Goal: Task Accomplishment & Management: Manage account settings

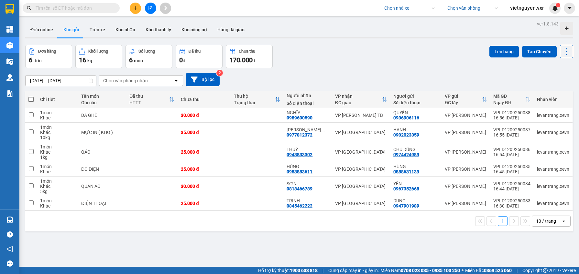
click at [396, 11] on input "search" at bounding box center [407, 8] width 46 height 10
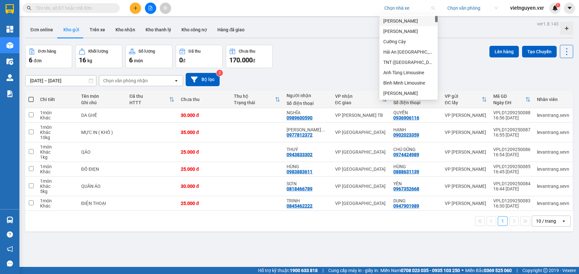
click at [531, 8] on span "vietnguyen.vxr" at bounding box center [527, 8] width 44 height 8
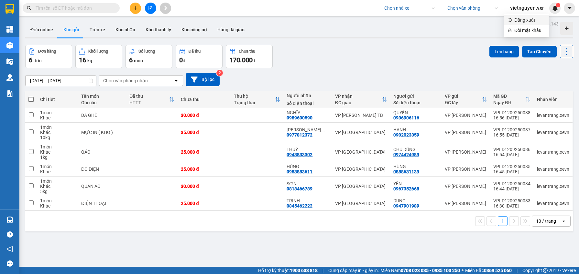
click at [524, 17] on span "Đăng xuất" at bounding box center [529, 19] width 31 height 7
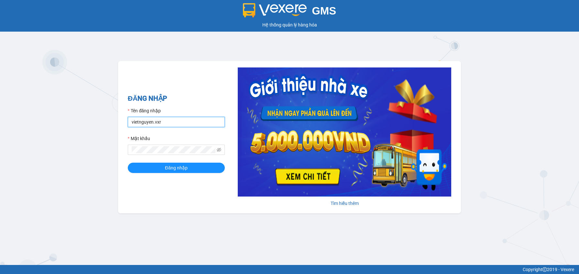
drag, startPoint x: 174, startPoint y: 124, endPoint x: 114, endPoint y: 118, distance: 59.8
click at [114, 118] on div "GMS Hệ thống quản lý hàng hóa ĐĂNG NHẬP Tên đăng nhập vietnguyen.vxr Mật khẩu Đ…" at bounding box center [289, 132] width 579 height 265
type input "testpm.anhhuyvip"
click at [179, 175] on div "ĐĂNG NHẬP Tên đăng nhập testpm.anhhuyvip Mật khẩu Đăng nhập" at bounding box center [176, 137] width 97 height 88
click at [180, 173] on button "Đăng nhập" at bounding box center [176, 168] width 97 height 10
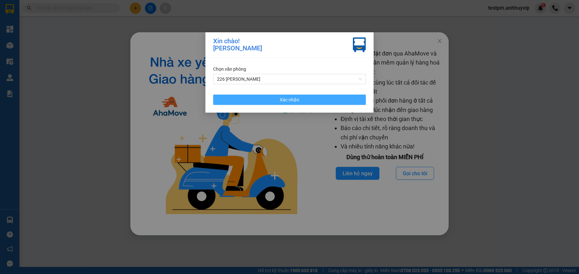
click at [281, 98] on span "Xác nhận" at bounding box center [289, 99] width 19 height 7
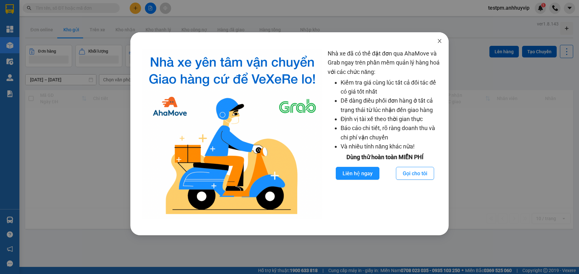
click at [441, 41] on icon "close" at bounding box center [439, 40] width 5 height 5
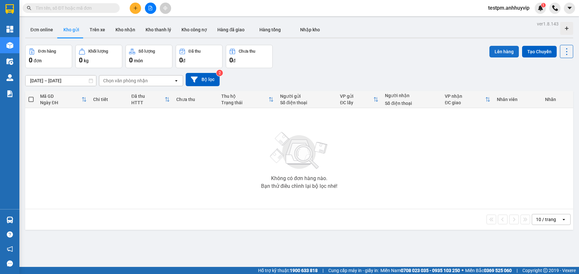
click at [501, 51] on button "Lên hàng" at bounding box center [503, 52] width 29 height 12
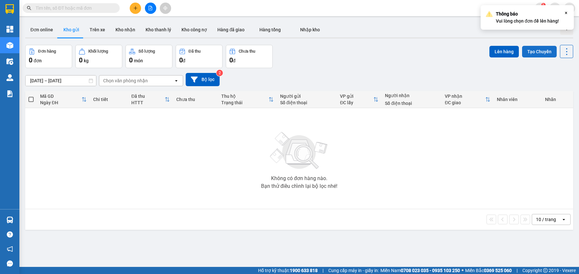
click at [531, 50] on button "Tạo Chuyến" at bounding box center [539, 52] width 35 height 12
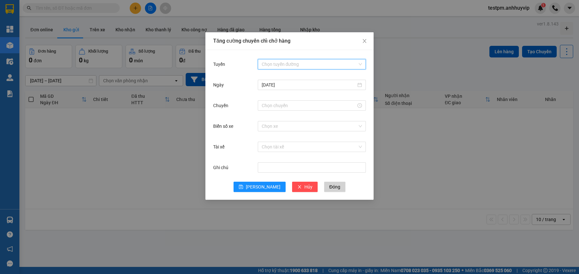
click at [287, 66] on input "Tuyến" at bounding box center [310, 64] width 96 height 10
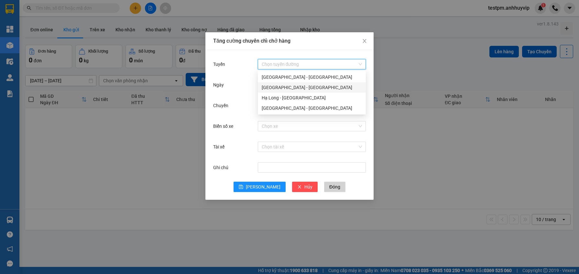
click at [289, 90] on div "Hà Nội - Hải Phòng" at bounding box center [312, 87] width 100 height 7
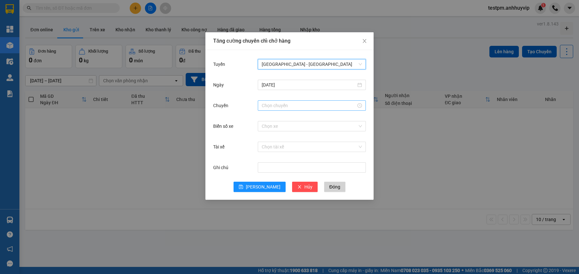
click at [279, 102] on div at bounding box center [312, 105] width 100 height 7
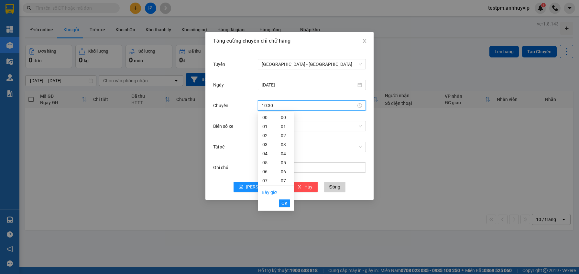
scroll to position [272, 0]
click at [285, 204] on span "OK" at bounding box center [284, 203] width 6 height 7
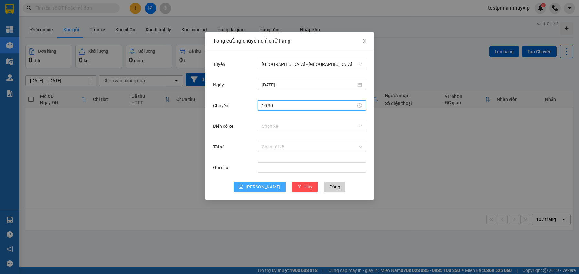
type input "10:30"
click at [258, 189] on button "Lưu" at bounding box center [259, 187] width 52 height 10
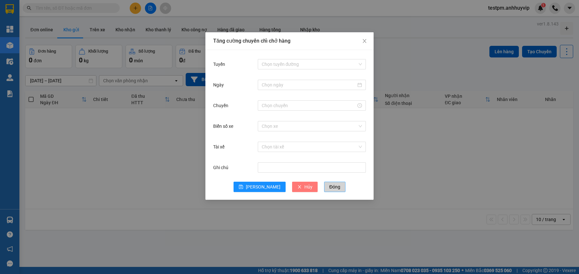
drag, startPoint x: 319, startPoint y: 189, endPoint x: 296, endPoint y: 180, distance: 24.9
click at [329, 189] on span "Đóng" at bounding box center [334, 187] width 11 height 7
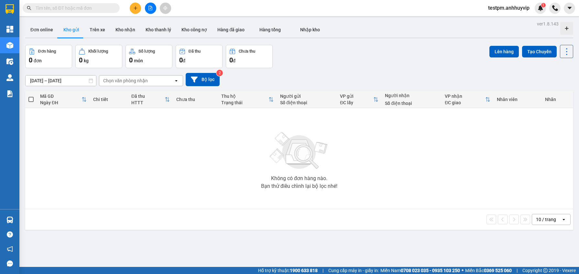
click at [52, 77] on input "[DATE] – [DATE]" at bounding box center [61, 81] width 70 height 10
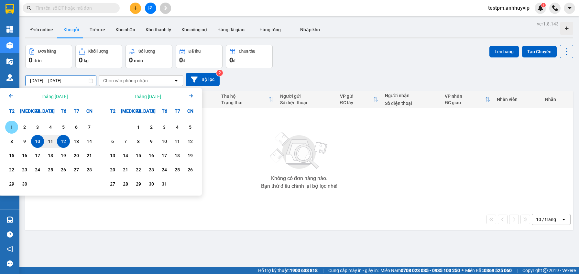
click at [6, 129] on div "1" at bounding box center [11, 127] width 13 height 13
click at [96, 143] on div "1 2 3 4 5 6 7 8 9 10 11 12 13 14 15 16 17 18 19 20 21 22 23 24 25 26 27 28 29 30" at bounding box center [50, 157] width 101 height 78
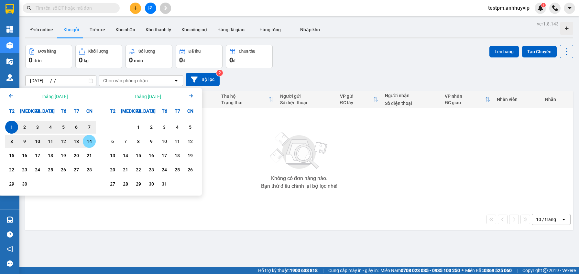
click at [93, 144] on div "14" at bounding box center [89, 142] width 9 height 8
type input "01/09/2025 – 14/09/2025"
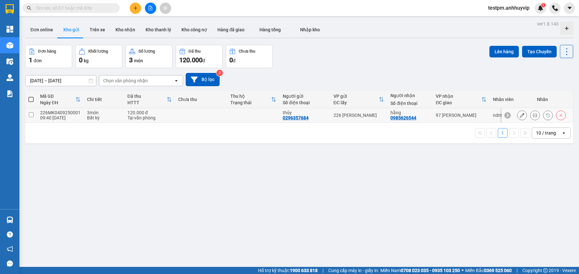
drag, startPoint x: 32, startPoint y: 112, endPoint x: 47, endPoint y: 108, distance: 16.0
click at [32, 112] on td at bounding box center [31, 115] width 12 height 15
checkbox input "true"
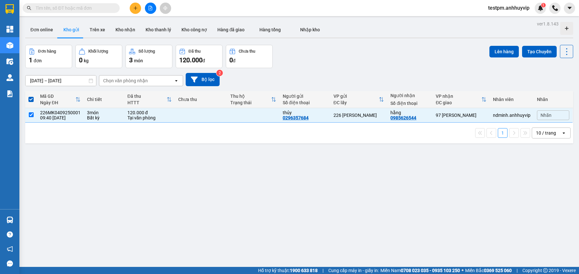
click at [495, 57] on div "Lên hàng Tạo Chuyến" at bounding box center [531, 51] width 84 height 13
click at [496, 56] on button "Lên hàng" at bounding box center [503, 52] width 29 height 12
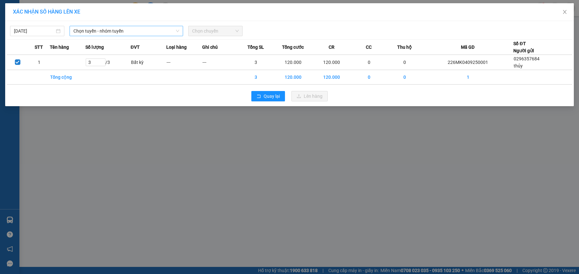
click at [112, 30] on span "Chọn tuyến - nhóm tuyến" at bounding box center [126, 31] width 106 height 10
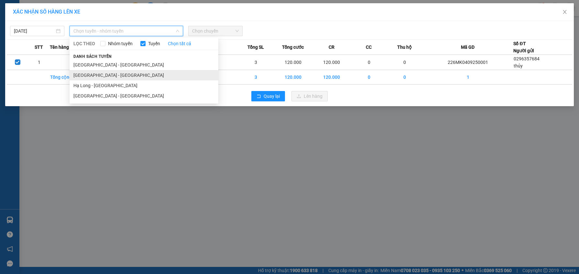
click at [104, 74] on li "Hà Nội - Hải Phòng" at bounding box center [144, 75] width 149 height 10
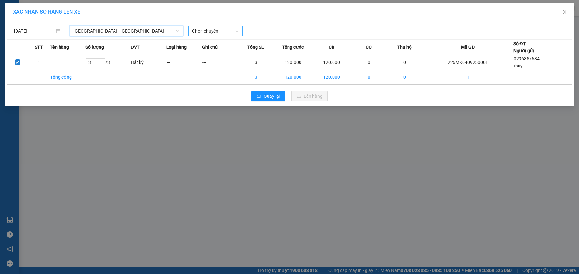
click at [204, 33] on span "Chọn chuyến" at bounding box center [215, 31] width 47 height 10
click at [212, 54] on div "10:30 (TC)" at bounding box center [217, 54] width 50 height 7
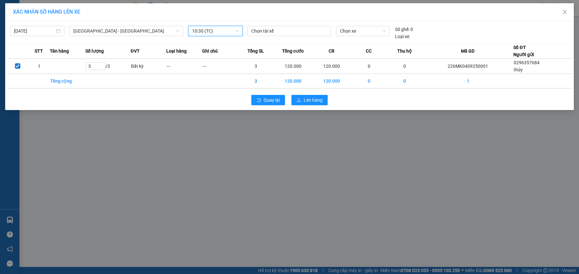
click at [433, 32] on div "Chọn tài xế Chọn xe Số ghế: 0 Loại xe:" at bounding box center [363, 33] width 236 height 14
click at [564, 15] on span "Close" at bounding box center [564, 12] width 18 height 18
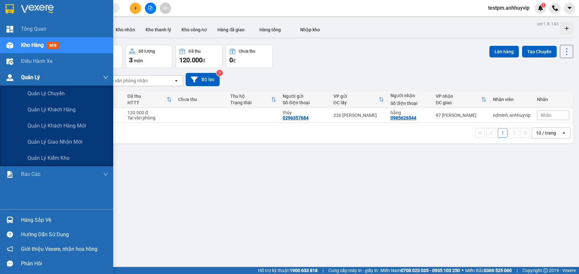
click at [23, 79] on span "Quản Lý" at bounding box center [30, 77] width 19 height 8
click at [39, 95] on span "Quản lý chuyến" at bounding box center [46, 94] width 38 height 8
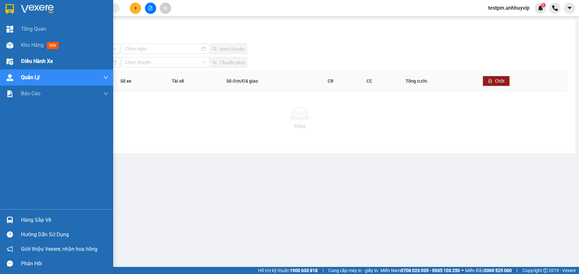
click at [21, 64] on span "Điều hành xe" at bounding box center [37, 61] width 32 height 8
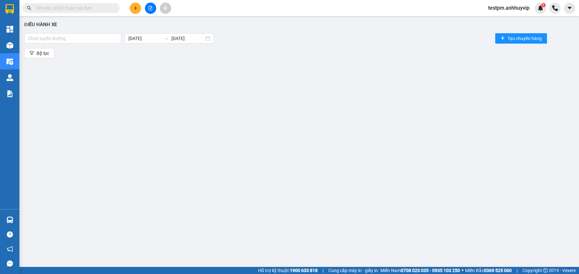
click at [546, 53] on div "Bộ lọc" at bounding box center [299, 53] width 550 height 10
click at [528, 41] on span "Tạo chuyến hàng" at bounding box center [524, 38] width 34 height 7
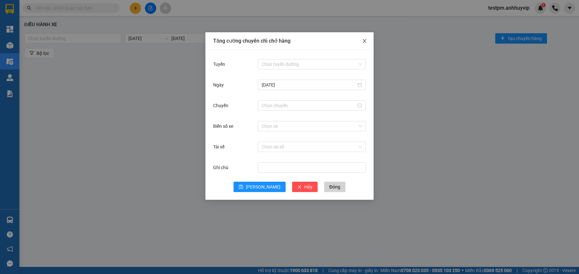
click at [365, 43] on icon "close" at bounding box center [364, 40] width 5 height 5
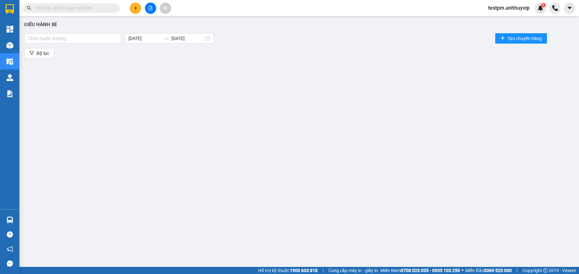
click at [85, 45] on div "Điều hành xe Chọn tuyến đường 12/09/2025 12/09/2025 Tạo chuyến hàng Bộ lọc" at bounding box center [299, 138] width 553 height 239
click at [79, 40] on div at bounding box center [73, 39] width 94 height 8
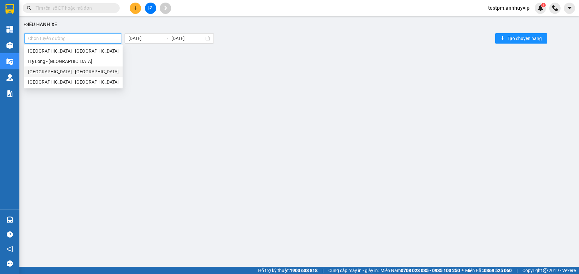
click at [61, 71] on div "Hà Nội - Hải Phòng" at bounding box center [73, 71] width 91 height 7
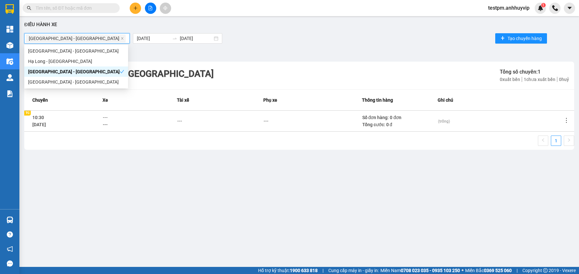
click at [241, 116] on td "---" at bounding box center [220, 121] width 86 height 21
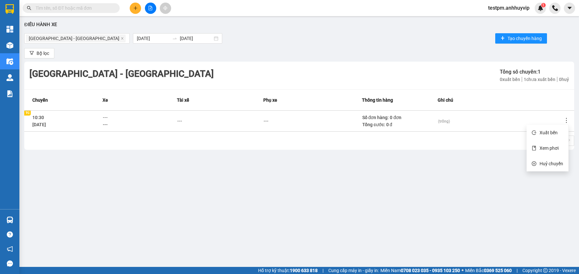
click at [568, 121] on icon "more" at bounding box center [566, 120] width 6 height 6
click at [548, 150] on span "Xem phơi" at bounding box center [548, 148] width 19 height 5
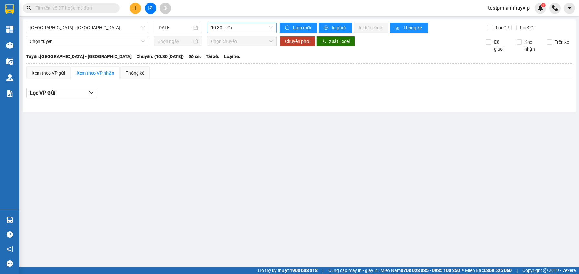
click at [243, 30] on span "10:30 (TC)" at bounding box center [242, 28] width 62 height 10
click at [206, 60] on span "Tài xế:" at bounding box center [213, 56] width 14 height 7
click at [21, 47] on main "Hà Nội - Hải Phòng 12/09/2025 10:30 (TC) Làm mới In phơi In đơn chọn Thống kê L…" at bounding box center [289, 133] width 579 height 267
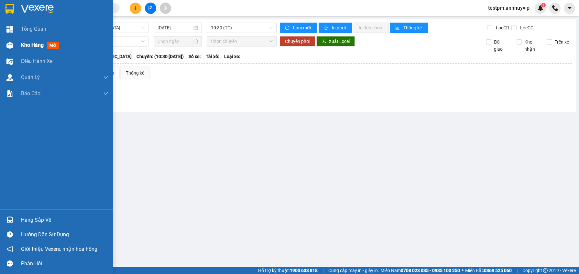
click at [16, 47] on div "Kho hàng mới" at bounding box center [56, 45] width 113 height 16
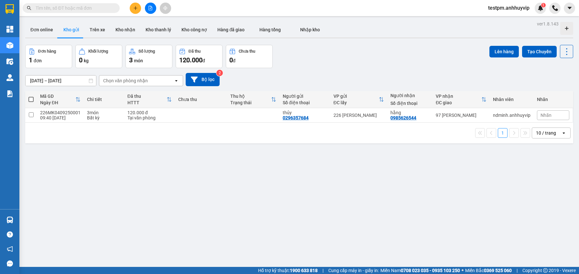
click at [352, 77] on div "01/09/2025 – 14/09/2025 Press the down arrow key to interact with the calendar …" at bounding box center [299, 79] width 548 height 13
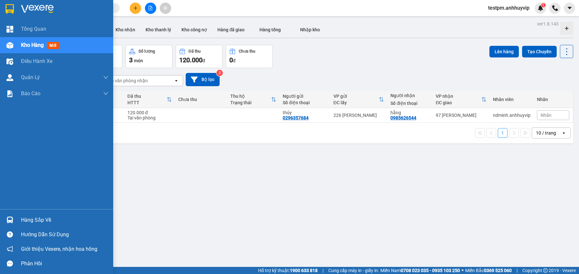
click at [27, 44] on span "Kho hàng" at bounding box center [32, 45] width 23 height 6
click at [36, 55] on div "Điều hành xe" at bounding box center [64, 61] width 87 height 16
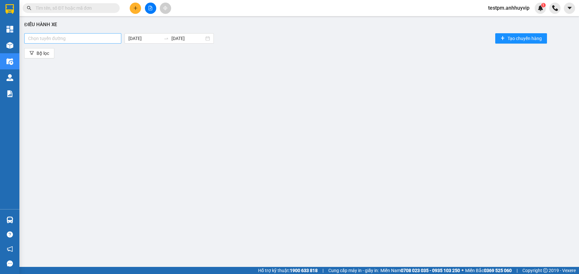
click at [70, 38] on div at bounding box center [73, 39] width 94 height 8
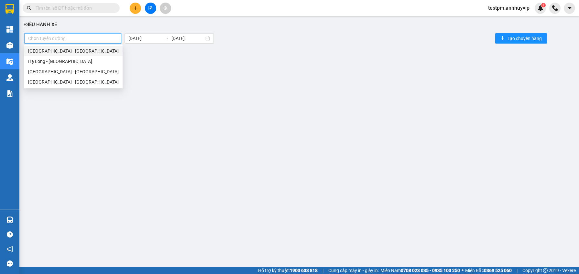
click at [73, 54] on div "Hà Nội - Hạ Long" at bounding box center [73, 51] width 91 height 7
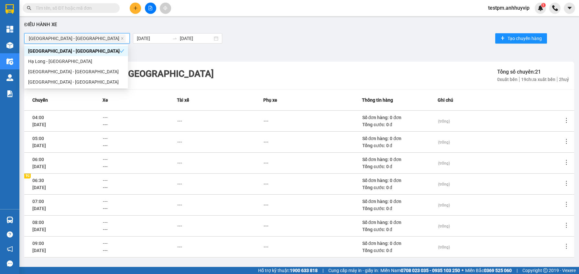
click at [81, 43] on div "Hà Nội - Hạ Long" at bounding box center [77, 38] width 102 height 9
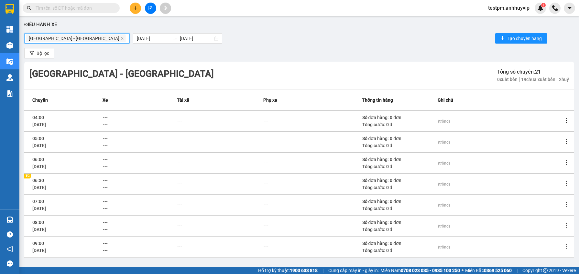
click at [69, 40] on span "Hà Nội - Hạ Long" at bounding box center [76, 39] width 100 height 8
click at [121, 39] on icon "close" at bounding box center [122, 38] width 3 height 3
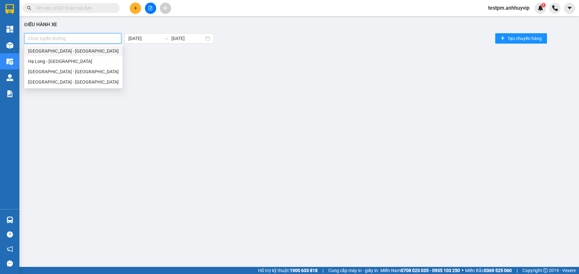
click at [68, 39] on div at bounding box center [73, 39] width 94 height 8
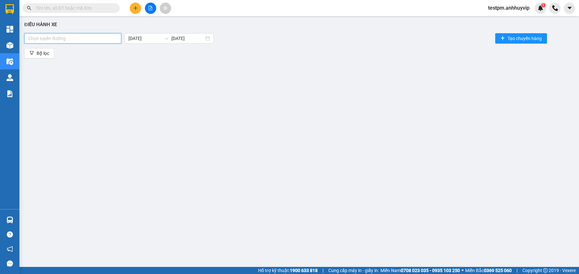
click at [64, 48] on div "Bộ lọc" at bounding box center [299, 53] width 550 height 10
click at [72, 41] on div at bounding box center [73, 39] width 94 height 8
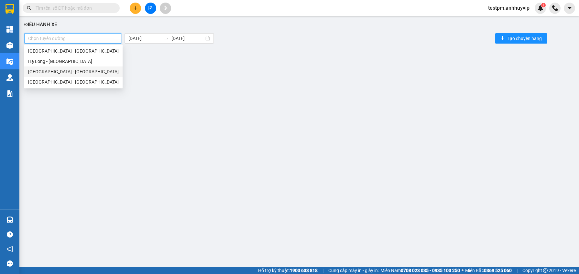
click at [66, 68] on div "Hà Nội - Hải Phòng" at bounding box center [73, 71] width 91 height 7
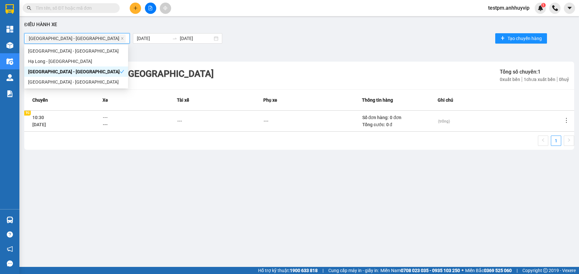
click at [350, 92] on th "Phụ xe" at bounding box center [312, 100] width 99 height 21
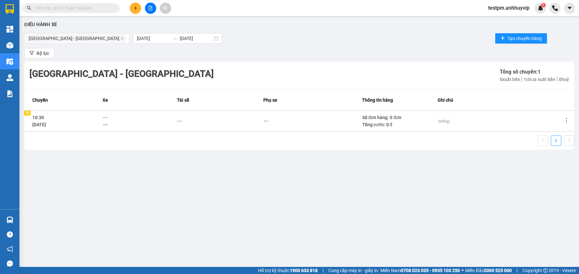
click at [307, 112] on td "---" at bounding box center [312, 121] width 99 height 21
click at [186, 114] on td "---" at bounding box center [220, 121] width 86 height 21
click at [170, 121] on div "---" at bounding box center [140, 124] width 74 height 7
click at [307, 131] on td "---" at bounding box center [312, 121] width 99 height 21
click at [564, 123] on icon "more" at bounding box center [566, 120] width 6 height 6
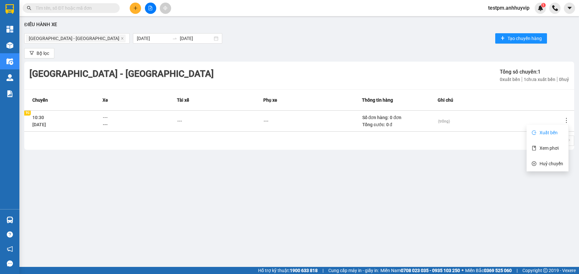
click at [547, 134] on span "Xuất bến" at bounding box center [548, 132] width 18 height 5
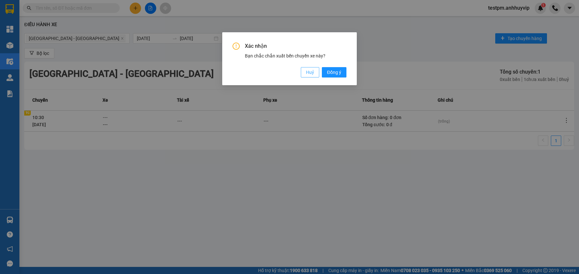
click at [311, 69] on span "Huỷ" at bounding box center [310, 72] width 8 height 7
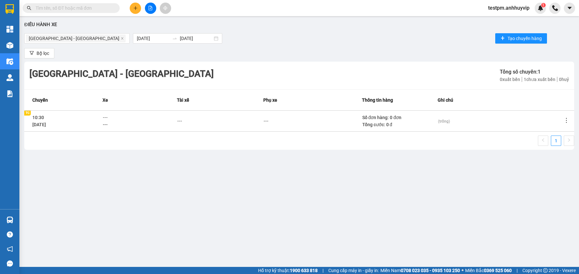
click at [520, 9] on span "testpm.anhhuyvip" at bounding box center [509, 8] width 52 height 8
click at [506, 19] on span "Đăng xuất" at bounding box center [510, 19] width 39 height 7
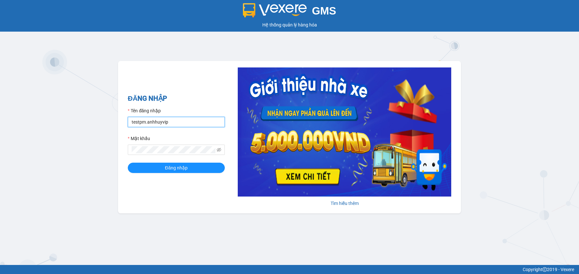
drag, startPoint x: 194, startPoint y: 119, endPoint x: 116, endPoint y: 121, distance: 78.6
click at [116, 121] on div "GMS Hệ thống quản lý hàng hóa ĐĂNG NHẬP Tên đăng nhập testpm.anhhuyvip Mật khẩu…" at bounding box center [289, 132] width 579 height 265
type input "vietnguyen.vxr"
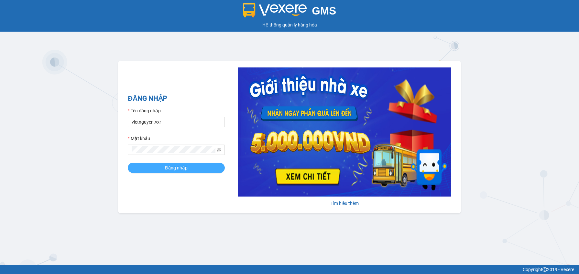
click at [185, 165] on span "Đăng nhập" at bounding box center [176, 168] width 23 height 7
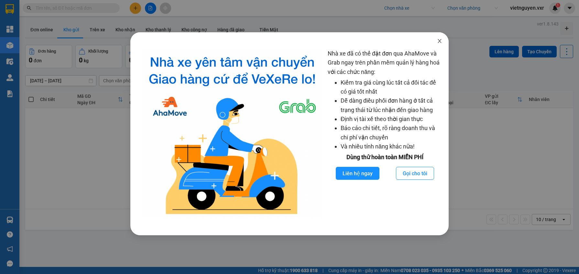
click at [435, 39] on span "Close" at bounding box center [439, 41] width 18 height 18
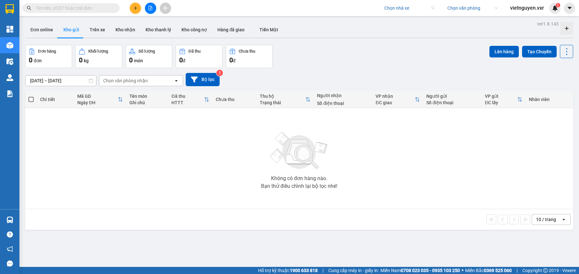
click at [397, 8] on input "search" at bounding box center [407, 8] width 46 height 10
type input "đức phát"
click at [421, 24] on div "Đức Phát (Thanh Hóa)" at bounding box center [416, 21] width 75 height 10
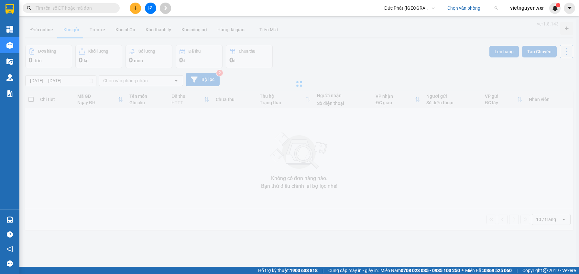
click at [467, 10] on input "search" at bounding box center [470, 8] width 46 height 10
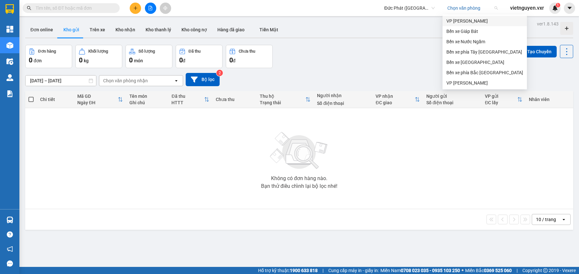
click at [91, 6] on input "text" at bounding box center [74, 8] width 76 height 7
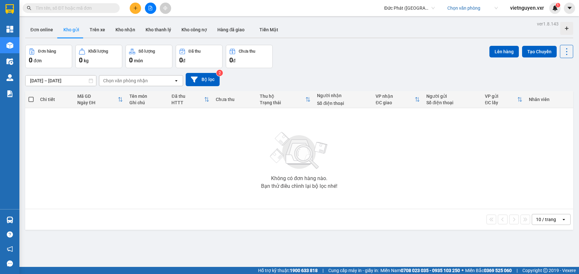
click at [459, 13] on div "Đức Phát (Thanh Hóa) Chọn văn phòng vietnguyen.vxr 1" at bounding box center [479, 8] width 198 height 11
click at [463, 11] on input "search" at bounding box center [470, 8] width 46 height 10
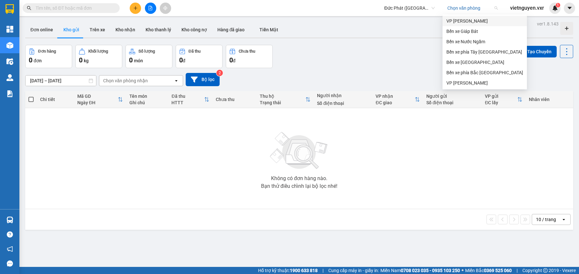
click at [456, 25] on div "VP Hoằng Kim" at bounding box center [484, 21] width 84 height 10
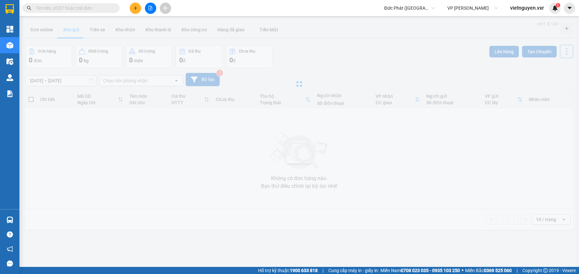
click at [72, 11] on input "text" at bounding box center [74, 8] width 76 height 7
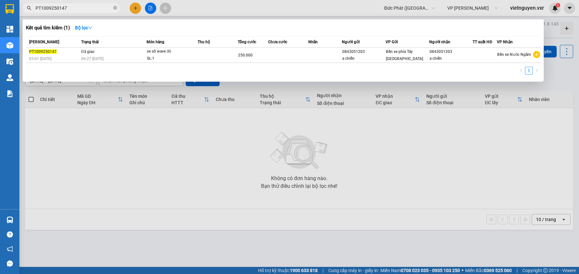
drag, startPoint x: 91, startPoint y: 10, endPoint x: 25, endPoint y: 5, distance: 65.8
click at [25, 5] on span "PT1009250147" at bounding box center [71, 8] width 97 height 10
type input "PT1009250147"
click at [411, 141] on div at bounding box center [289, 137] width 579 height 274
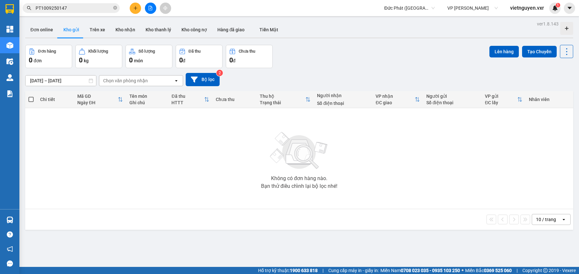
click at [92, 9] on input "PT1009250147" at bounding box center [74, 8] width 76 height 7
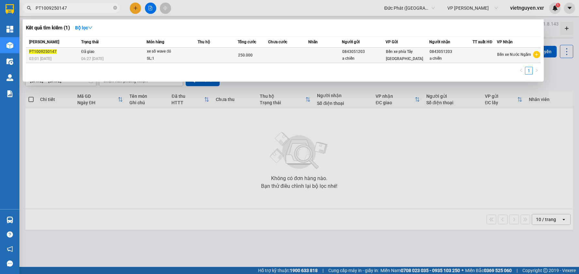
click at [147, 50] on div "xe số wave đỏ" at bounding box center [171, 51] width 48 height 7
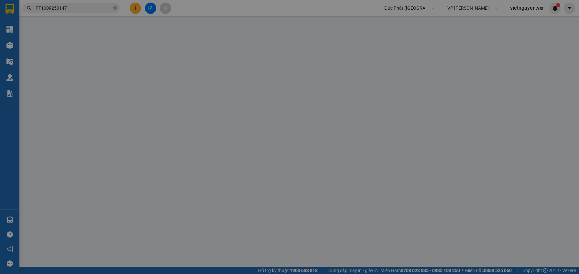
type input "0843051203"
type input "a chiến"
type input "0843051203"
type input "a chiến"
type input "250.000"
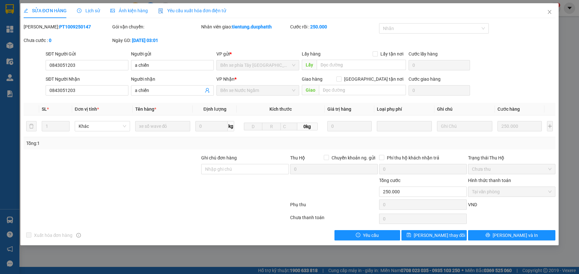
click at [102, 13] on div "SỬA ĐƠN HÀNG Lịch sử Ảnh kiện hàng Yêu cầu xuất hóa đơn điện tử" at bounding box center [125, 10] width 203 height 15
click at [94, 9] on span "Lịch sử" at bounding box center [88, 10] width 23 height 5
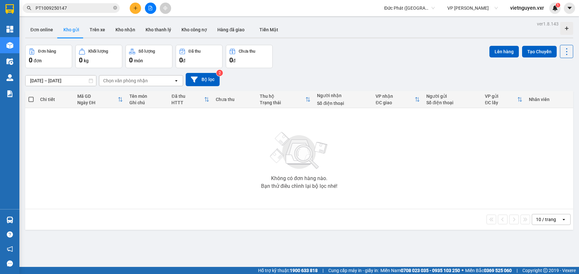
click at [139, 80] on div "Chọn văn phòng nhận" at bounding box center [125, 81] width 45 height 6
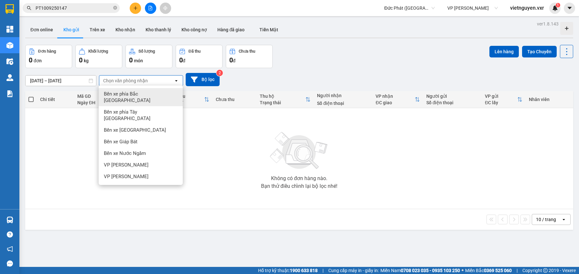
click at [89, 8] on input "PT1009250147" at bounding box center [74, 8] width 76 height 7
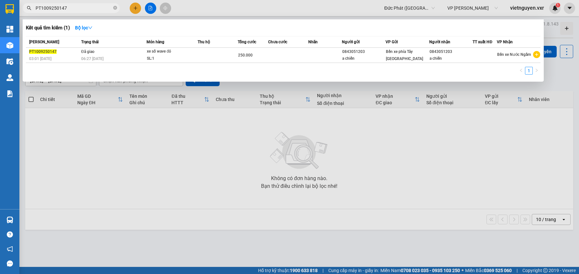
click at [104, 108] on div at bounding box center [289, 137] width 579 height 274
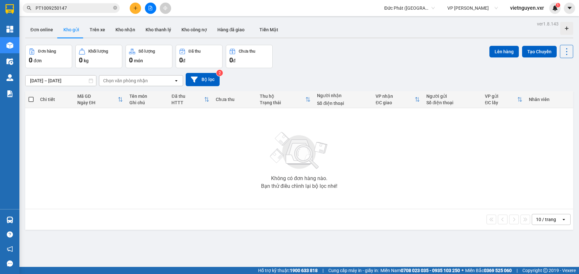
click at [138, 79] on div "Chọn văn phòng nhận" at bounding box center [125, 81] width 45 height 6
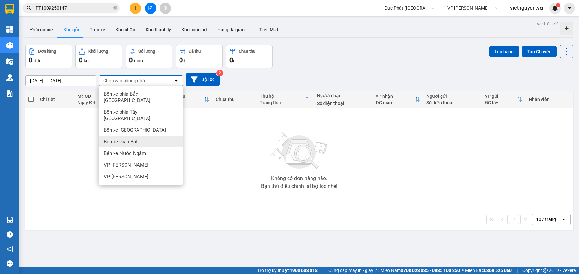
scroll to position [2, 0]
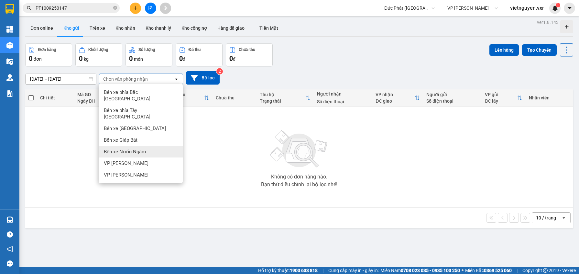
click at [155, 146] on div "Bến xe Nước Ngầm" at bounding box center [141, 152] width 84 height 12
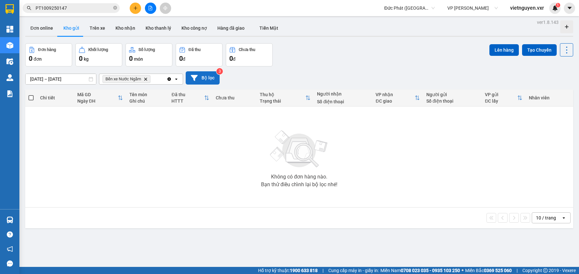
click at [208, 78] on button "Bộ lọc" at bounding box center [203, 77] width 34 height 13
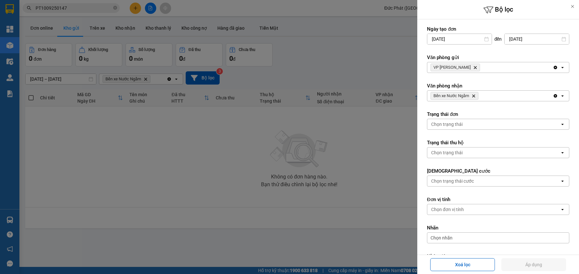
click at [473, 67] on icon "Delete" at bounding box center [475, 68] width 4 height 4
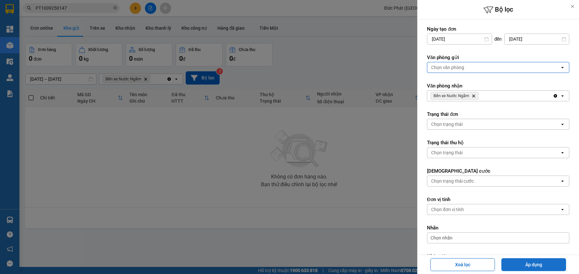
click at [537, 260] on button "Áp dụng" at bounding box center [533, 265] width 65 height 13
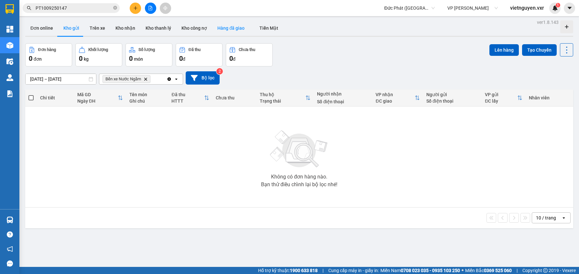
click at [232, 27] on button "Hàng đã giao" at bounding box center [231, 28] width 38 height 16
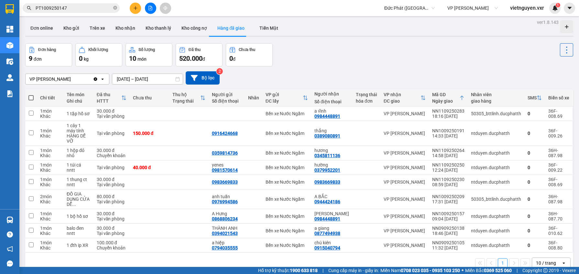
click at [96, 79] on icon "Clear value" at bounding box center [96, 79] width 4 height 4
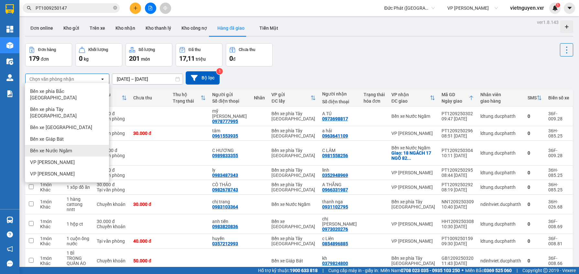
click at [69, 148] on span "Bến xe Nước Ngầm" at bounding box center [51, 151] width 42 height 6
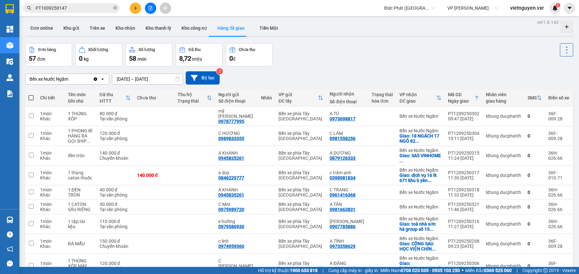
click at [146, 77] on input "[DATE] – [DATE]" at bounding box center [147, 79] width 70 height 10
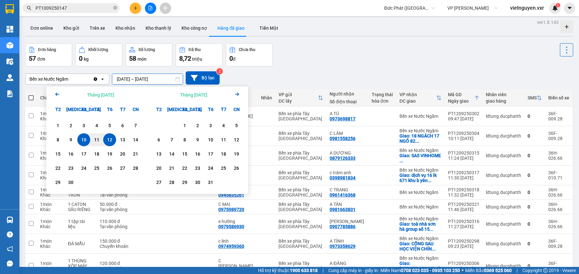
click at [87, 142] on div "10" at bounding box center [83, 140] width 9 height 8
type input "10/09/2025 – 10/09/2025"
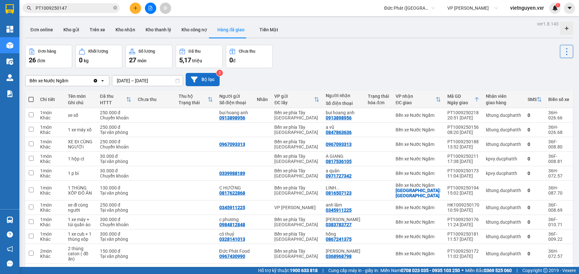
click at [201, 78] on button "Bộ lọc" at bounding box center [203, 79] width 34 height 13
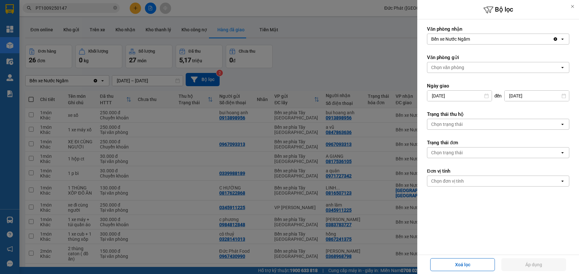
click at [469, 67] on div "Chọn văn phòng" at bounding box center [493, 67] width 133 height 10
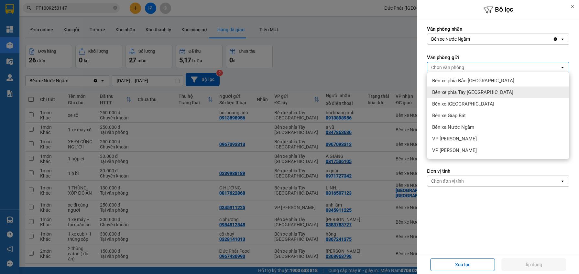
click at [472, 89] on span "Bến xe phía Tây Thanh Hóa" at bounding box center [472, 92] width 81 height 6
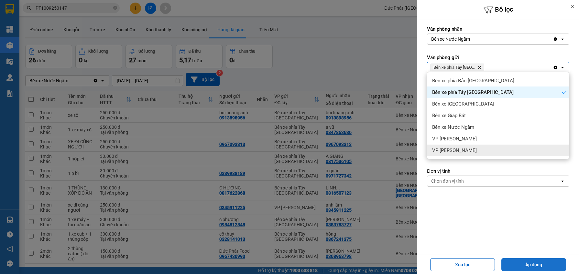
click at [521, 264] on button "Áp dụng" at bounding box center [533, 265] width 65 height 13
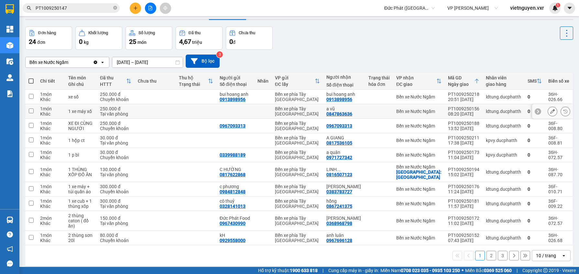
scroll to position [29, 0]
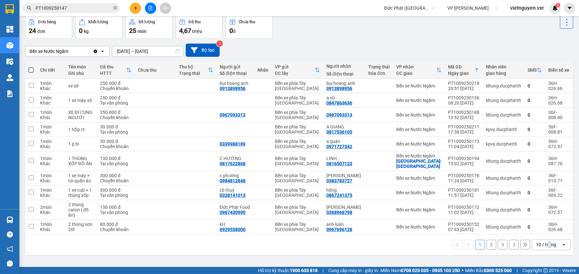
click at [543, 248] on div "10 / trang" at bounding box center [546, 245] width 20 height 6
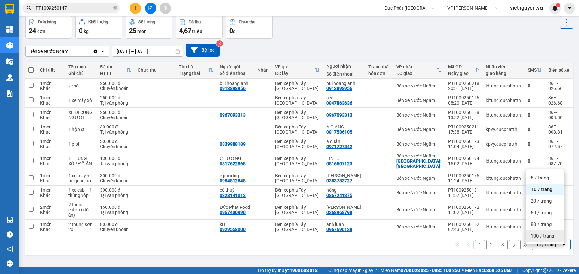
click at [542, 236] on span "100 / trang" at bounding box center [542, 236] width 23 height 6
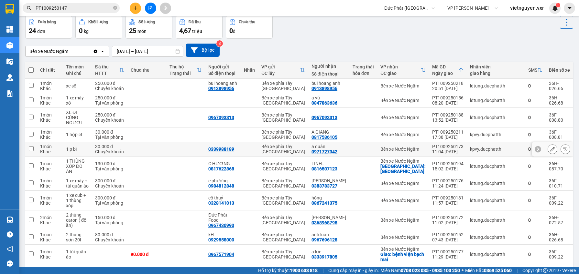
scroll to position [323, 0]
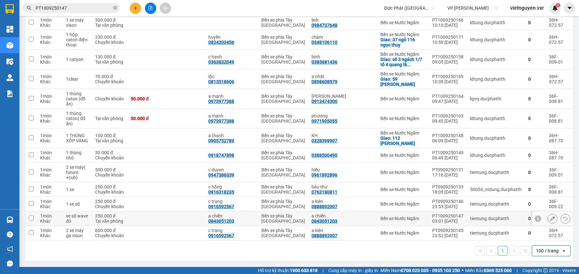
click at [31, 216] on input "checkbox" at bounding box center [31, 218] width 5 height 5
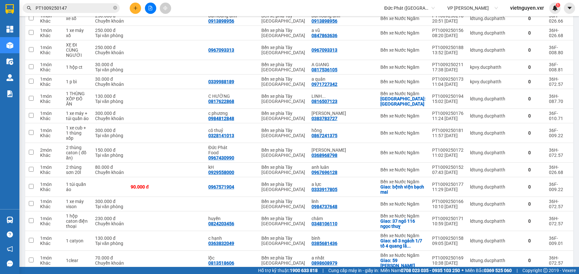
scroll to position [0, 0]
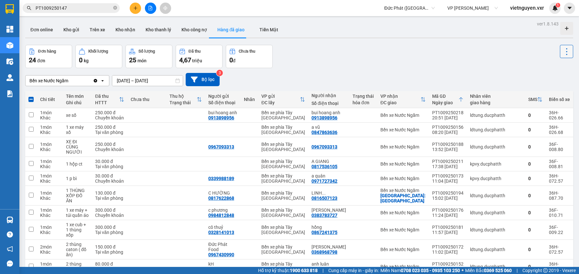
click at [562, 53] on icon at bounding box center [566, 51] width 9 height 9
click at [550, 78] on span "Xóa hoàn toàn" at bounding box center [553, 81] width 30 height 6
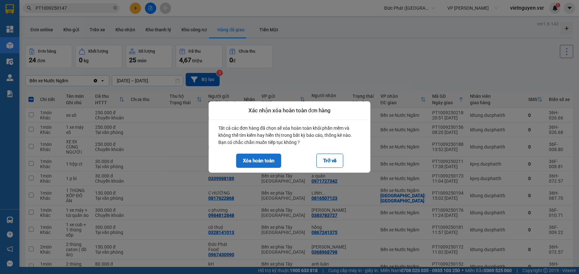
click at [265, 155] on button "Xóa hoàn toàn" at bounding box center [258, 161] width 45 height 14
checkbox input "false"
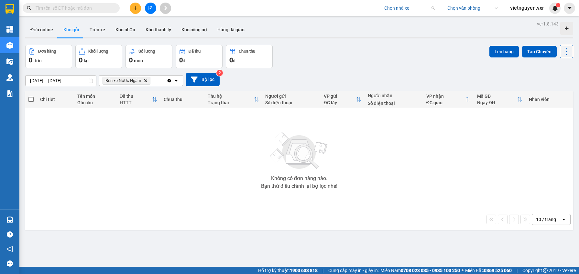
click at [398, 9] on input "search" at bounding box center [407, 8] width 46 height 10
type input "vĩnh quang"
click at [404, 20] on div "[PERSON_NAME]" at bounding box center [408, 20] width 50 height 7
click at [463, 7] on input "search" at bounding box center [470, 8] width 46 height 10
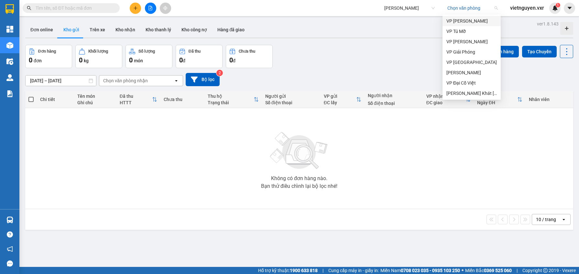
click at [477, 19] on div "VP [PERSON_NAME]" at bounding box center [471, 20] width 50 height 7
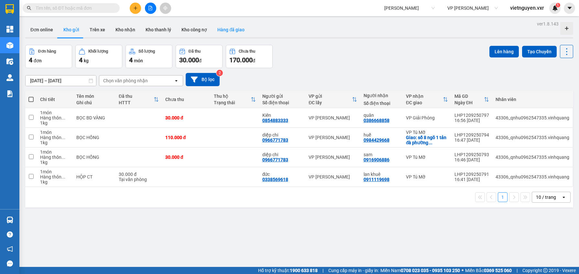
click at [220, 26] on button "Hàng đã giao" at bounding box center [231, 30] width 38 height 16
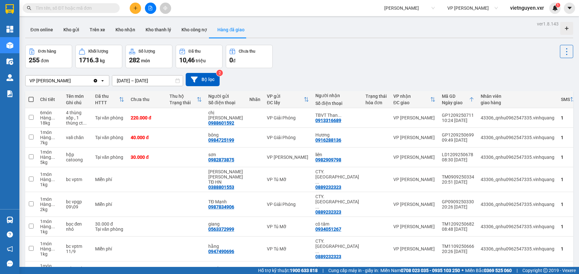
click at [143, 78] on input "[DATE] – [DATE]" at bounding box center [147, 81] width 70 height 10
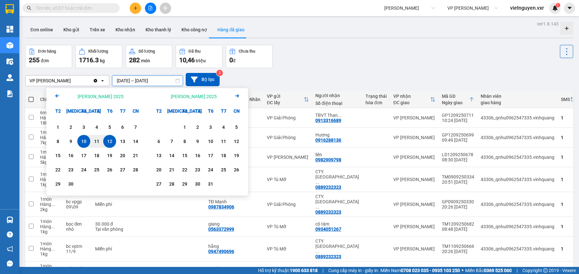
click at [113, 138] on div "12" at bounding box center [109, 142] width 9 height 8
type input "12/09/2025 – 12/09/2025"
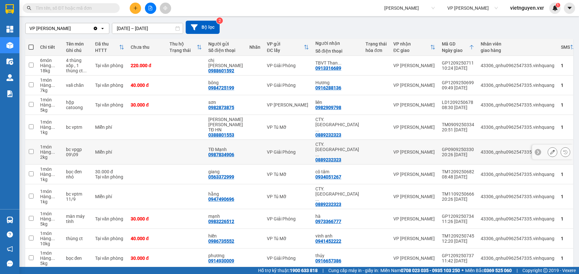
scroll to position [67, 0]
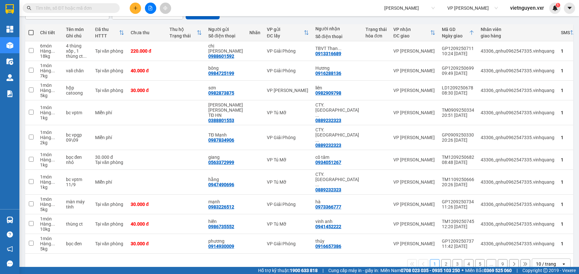
click at [542, 261] on div "10 / trang" at bounding box center [546, 264] width 20 height 6
click at [541, 240] on span "100 / trang" at bounding box center [542, 237] width 23 height 6
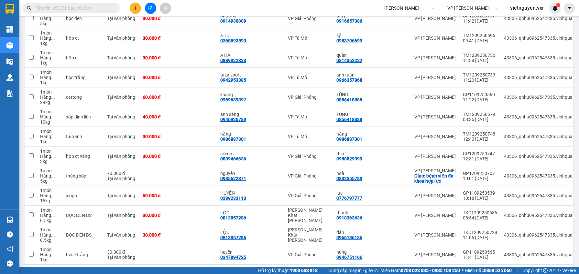
scroll to position [0, 0]
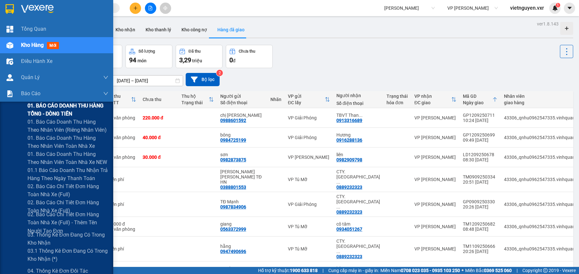
click at [78, 107] on span "01. BÁO CÁO DOANH THU HÀNG TỔNG - DÒNG TIỀN" at bounding box center [67, 110] width 81 height 16
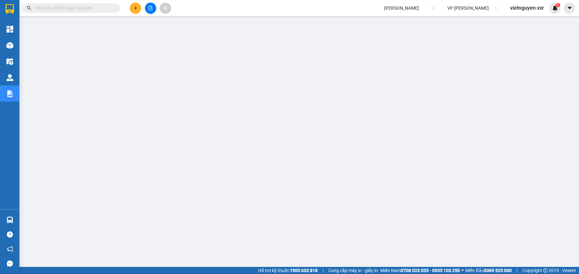
click at [81, 10] on input "text" at bounding box center [74, 8] width 76 height 7
paste input "GP1109250560"
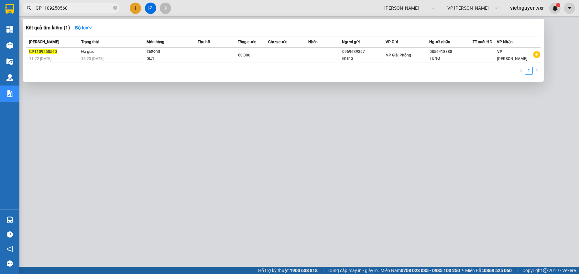
type input "GP1109250560"
click at [434, 170] on div at bounding box center [289, 137] width 579 height 274
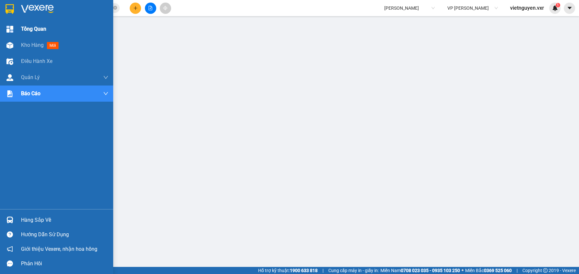
click at [23, 37] on div "Tổng Quan" at bounding box center [64, 29] width 87 height 16
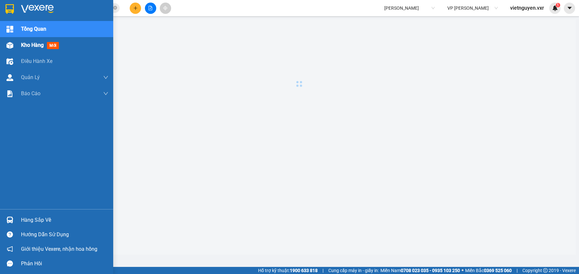
click at [28, 44] on span "Kho hàng" at bounding box center [32, 45] width 23 height 6
click at [65, 48] on div "Kho hàng mới" at bounding box center [64, 45] width 87 height 16
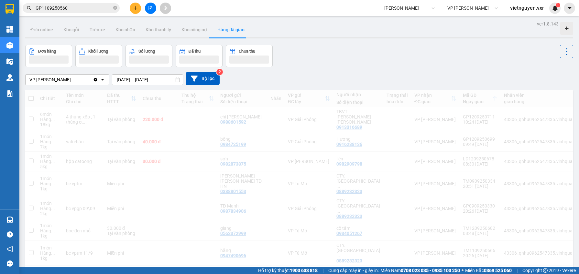
click at [137, 80] on input "12/09/2025 – 12/09/2025" at bounding box center [147, 80] width 70 height 10
click at [269, 83] on div "VP LÊ HỒNG PHONG Clear value open 12/09/2025 – 12/09/2025 Press the down arrow …" at bounding box center [299, 78] width 548 height 13
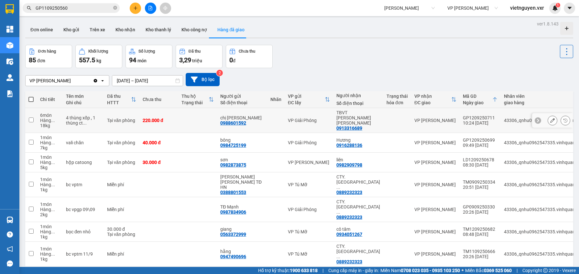
click at [33, 118] on input "checkbox" at bounding box center [31, 120] width 5 height 5
checkbox input "true"
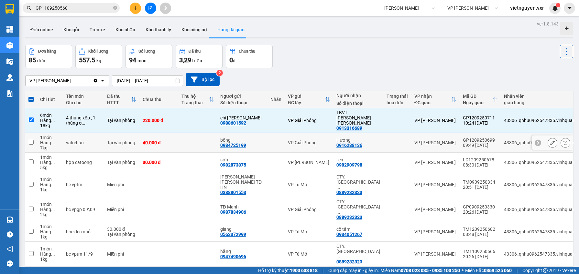
click at [30, 140] on input "checkbox" at bounding box center [31, 142] width 5 height 5
checkbox input "true"
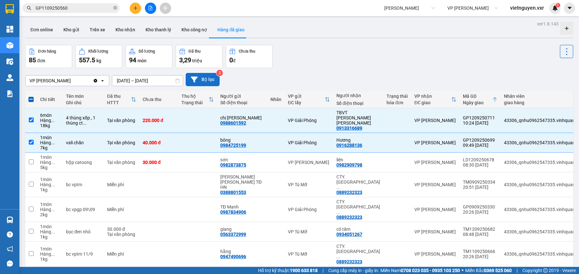
click at [209, 76] on button "Bộ lọc" at bounding box center [203, 79] width 34 height 13
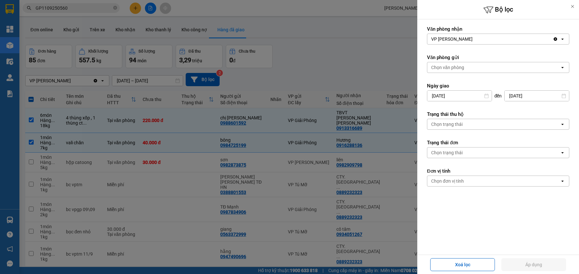
click at [366, 70] on div at bounding box center [289, 137] width 579 height 274
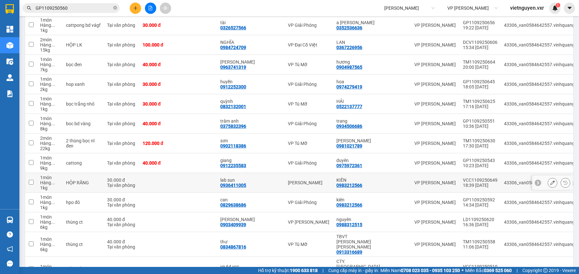
scroll to position [1552, 0]
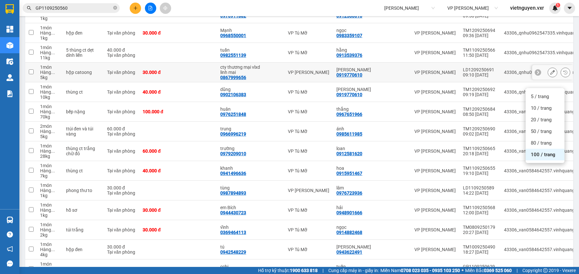
scroll to position [666, 0]
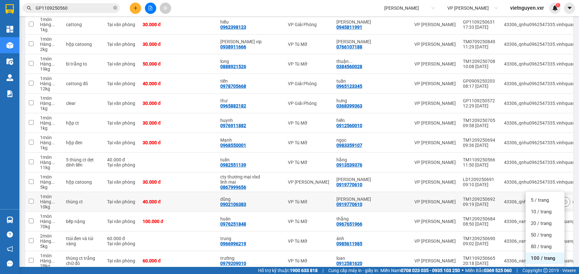
click at [32, 199] on input "checkbox" at bounding box center [31, 201] width 5 height 5
checkbox input "true"
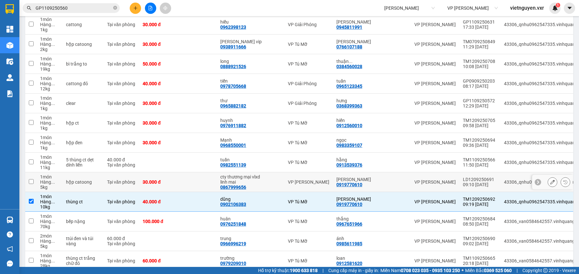
click at [31, 177] on td at bounding box center [31, 183] width 12 height 20
checkbox input "true"
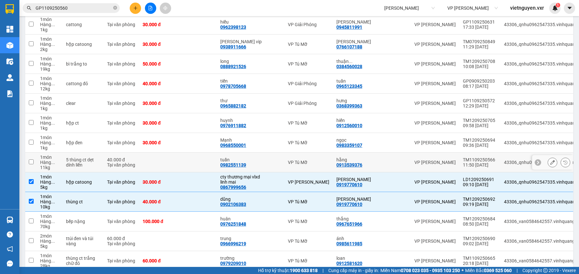
click at [32, 160] on input "checkbox" at bounding box center [31, 162] width 5 height 5
checkbox input "true"
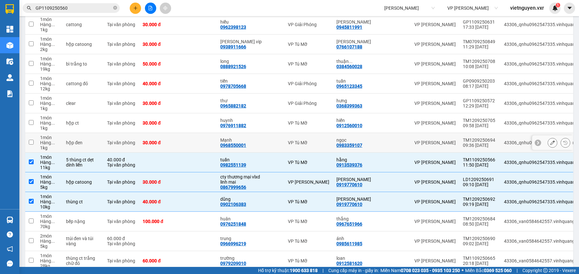
click at [32, 140] on input "checkbox" at bounding box center [31, 142] width 5 height 5
checkbox input "true"
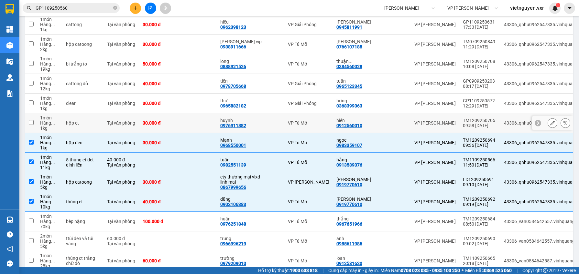
click at [32, 120] on input "checkbox" at bounding box center [31, 122] width 5 height 5
checkbox input "true"
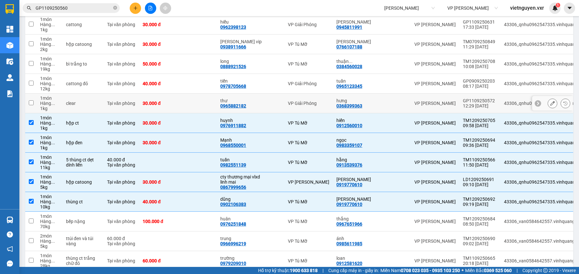
click at [30, 101] on input "checkbox" at bounding box center [31, 103] width 5 height 5
checkbox input "true"
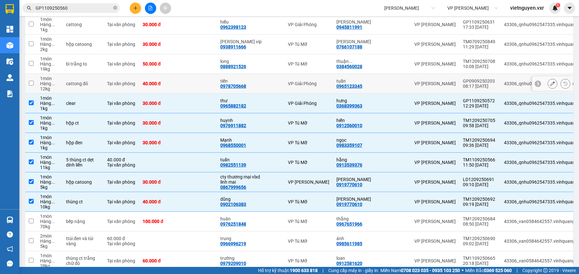
click at [33, 74] on td at bounding box center [31, 84] width 12 height 20
checkbox input "true"
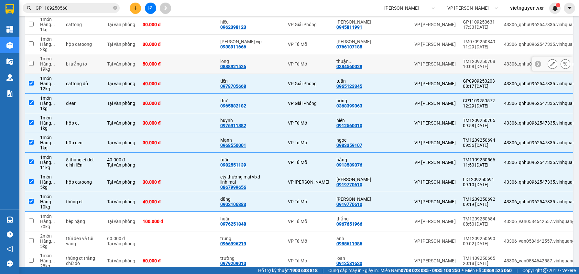
click at [29, 54] on td at bounding box center [31, 64] width 12 height 20
checkbox input "true"
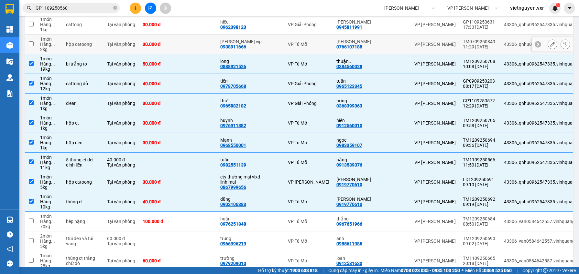
click at [31, 38] on td at bounding box center [31, 45] width 12 height 20
checkbox input "true"
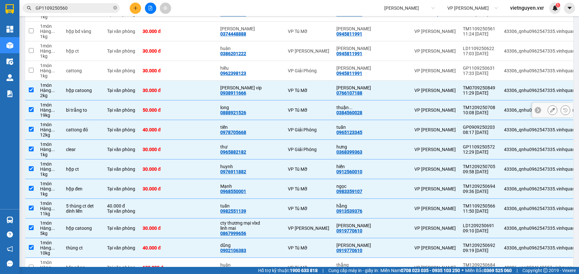
scroll to position [598, 0]
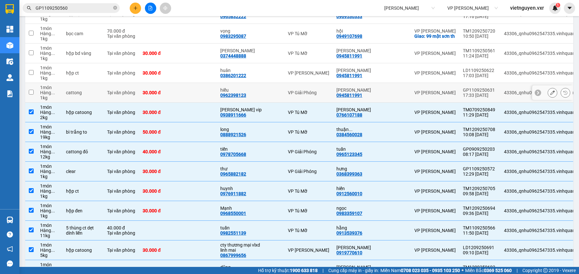
click at [33, 83] on td at bounding box center [31, 93] width 12 height 20
checkbox input "true"
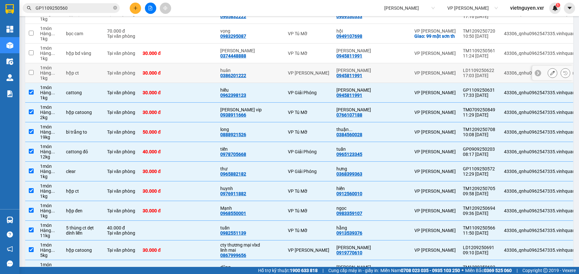
click at [32, 67] on td at bounding box center [31, 73] width 12 height 20
checkbox input "true"
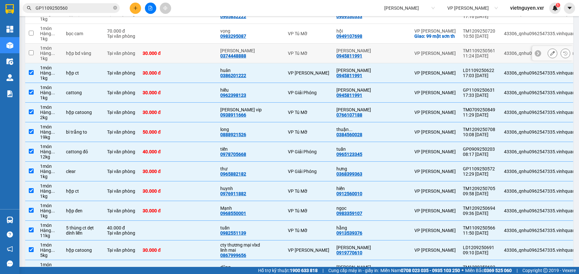
click at [34, 45] on td at bounding box center [31, 54] width 12 height 20
checkbox input "true"
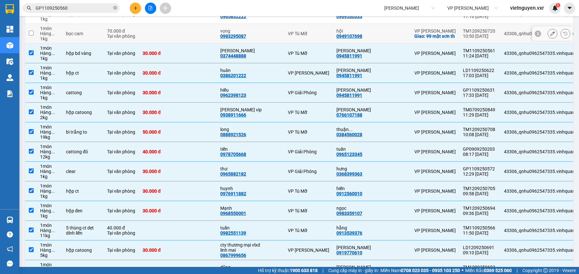
click at [32, 24] on td at bounding box center [31, 34] width 12 height 20
checkbox input "true"
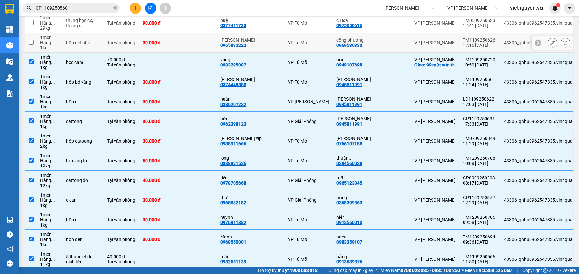
scroll to position [535, 0]
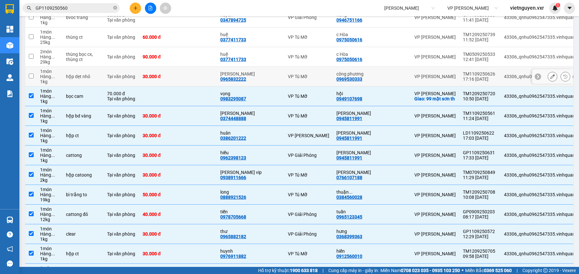
click at [33, 67] on td at bounding box center [31, 77] width 12 height 20
checkbox input "true"
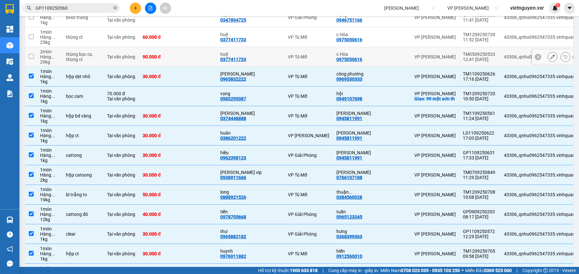
click at [32, 54] on input "checkbox" at bounding box center [31, 56] width 5 height 5
checkbox input "true"
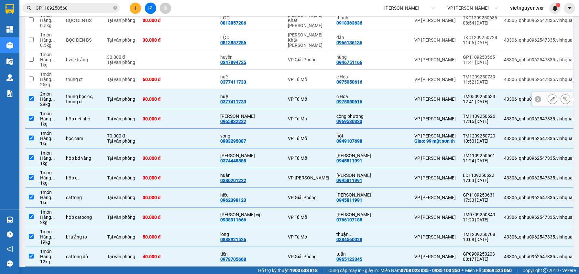
scroll to position [479, 0]
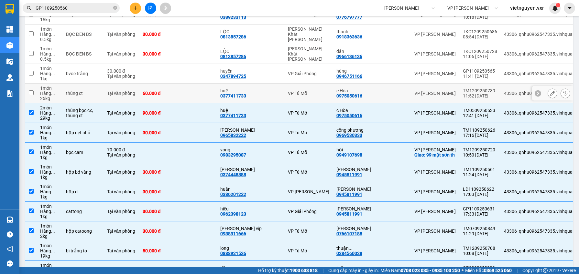
click at [32, 84] on td at bounding box center [31, 94] width 12 height 20
checkbox input "true"
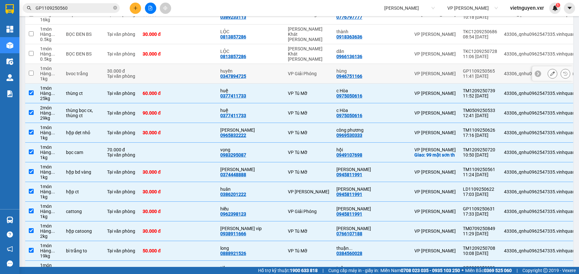
click at [32, 64] on td at bounding box center [31, 74] width 12 height 20
checkbox input "true"
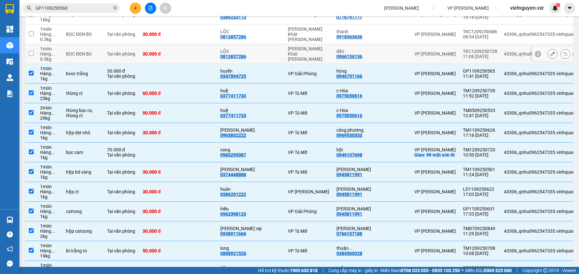
click at [32, 44] on td at bounding box center [31, 54] width 12 height 20
checkbox input "true"
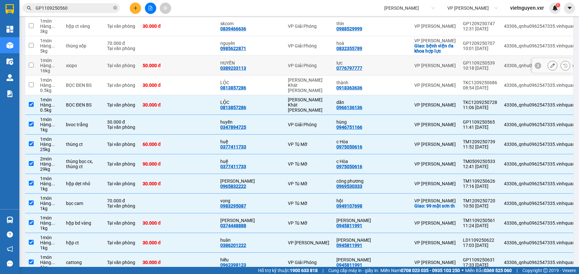
scroll to position [425, 0]
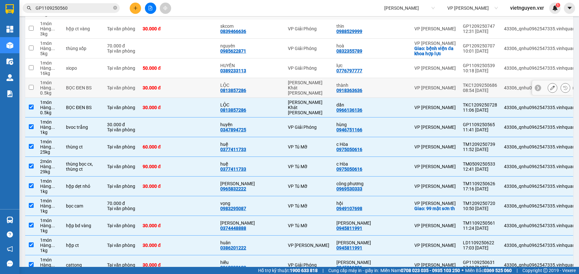
click at [30, 78] on td at bounding box center [31, 88] width 12 height 20
checkbox input "true"
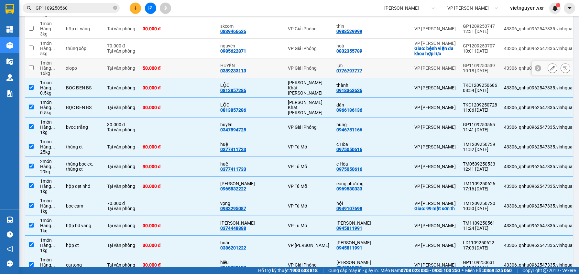
click at [32, 65] on input "checkbox" at bounding box center [31, 67] width 5 height 5
checkbox input "true"
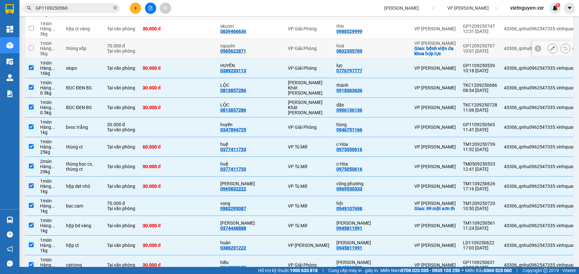
click at [34, 39] on td at bounding box center [31, 49] width 12 height 20
checkbox input "true"
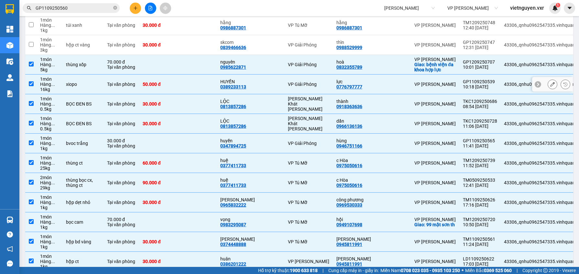
scroll to position [375, 0]
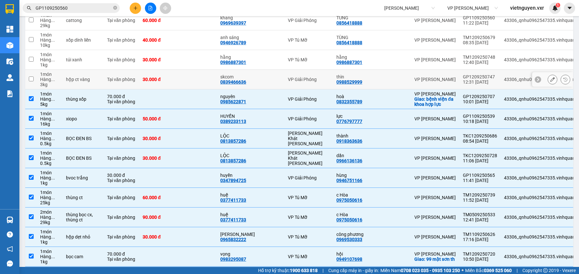
click at [35, 70] on td at bounding box center [31, 80] width 12 height 20
checkbox input "true"
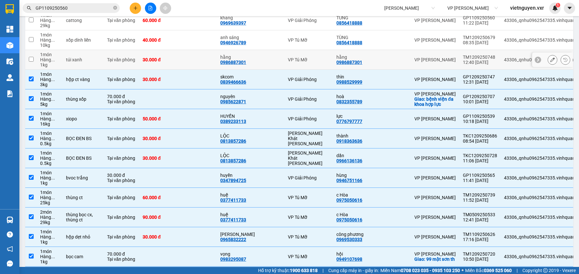
click at [33, 50] on td at bounding box center [31, 60] width 12 height 20
checkbox input "true"
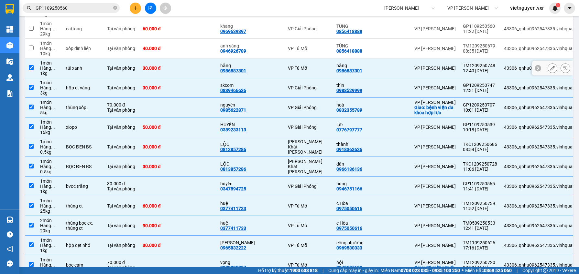
scroll to position [333, 0]
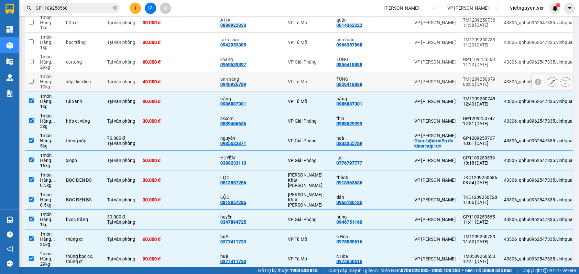
click at [30, 79] on input "checkbox" at bounding box center [31, 81] width 5 height 5
checkbox input "true"
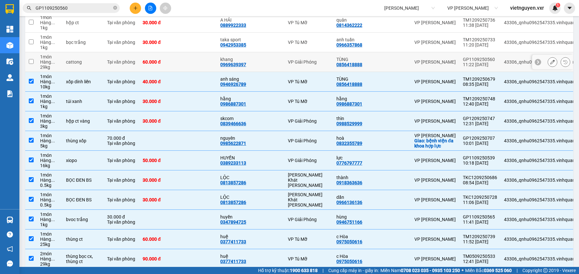
click at [33, 59] on input "checkbox" at bounding box center [31, 61] width 5 height 5
checkbox input "true"
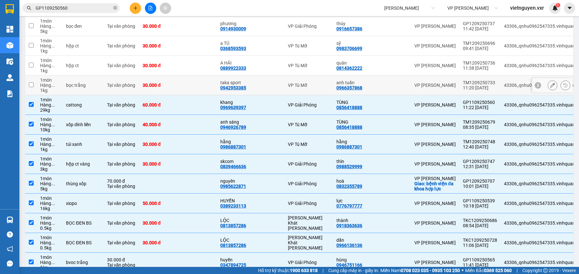
scroll to position [290, 0]
click at [31, 83] on input "checkbox" at bounding box center [31, 85] width 5 height 5
checkbox input "true"
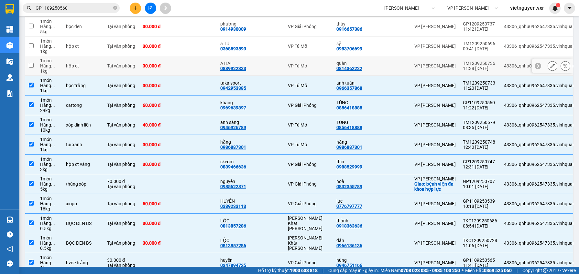
click at [29, 63] on input "checkbox" at bounding box center [31, 65] width 5 height 5
checkbox input "true"
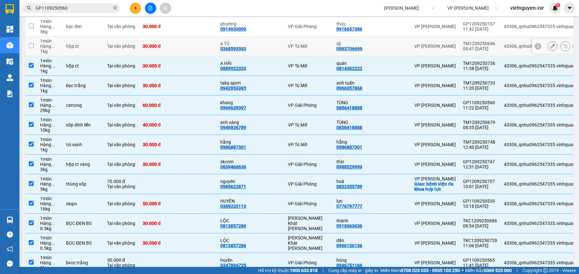
click at [31, 37] on td at bounding box center [31, 47] width 12 height 20
checkbox input "true"
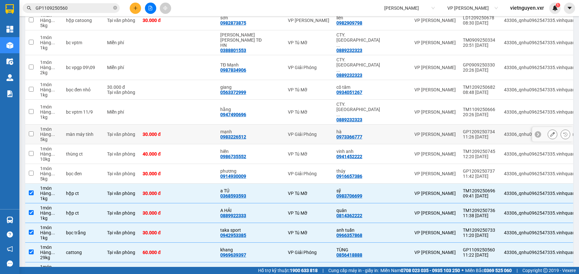
scroll to position [140, 0]
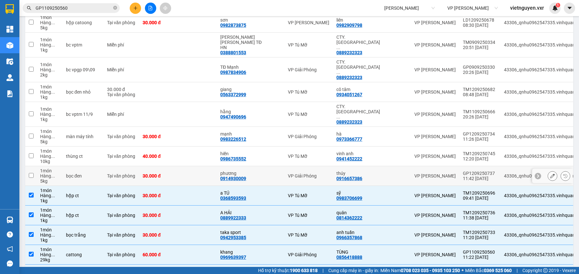
click at [30, 166] on td at bounding box center [31, 176] width 12 height 20
checkbox input "true"
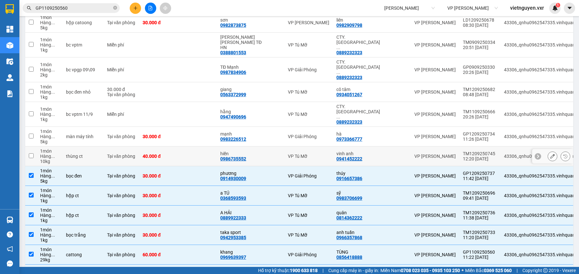
click at [31, 154] on input "checkbox" at bounding box center [31, 156] width 5 height 5
checkbox input "true"
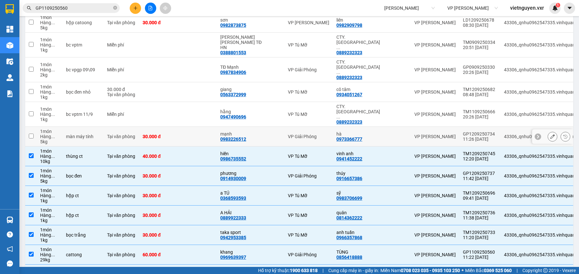
click at [32, 134] on input "checkbox" at bounding box center [31, 136] width 5 height 5
checkbox input "true"
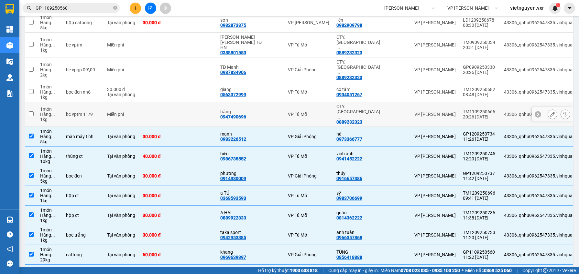
click at [32, 112] on input "checkbox" at bounding box center [31, 114] width 5 height 5
checkbox input "true"
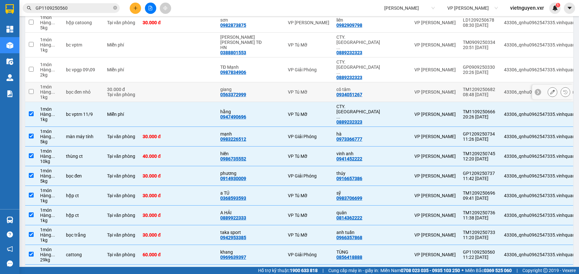
click at [33, 82] on td at bounding box center [31, 92] width 12 height 20
checkbox input "true"
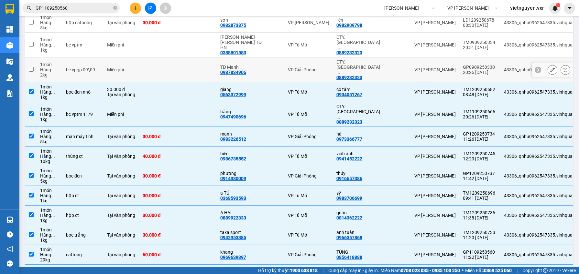
click at [31, 67] on input "checkbox" at bounding box center [31, 69] width 5 height 5
checkbox input "true"
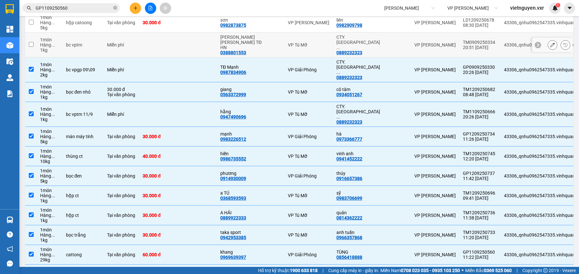
click at [32, 39] on td at bounding box center [31, 45] width 12 height 25
checkbox input "true"
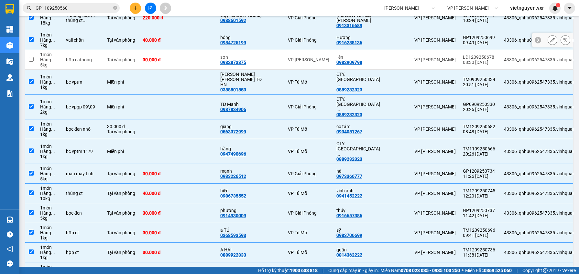
scroll to position [34, 0]
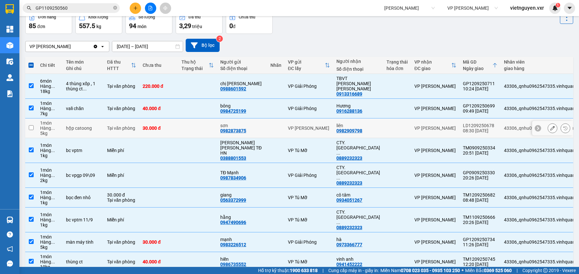
click at [31, 125] on input "checkbox" at bounding box center [31, 127] width 5 height 5
checkbox input "true"
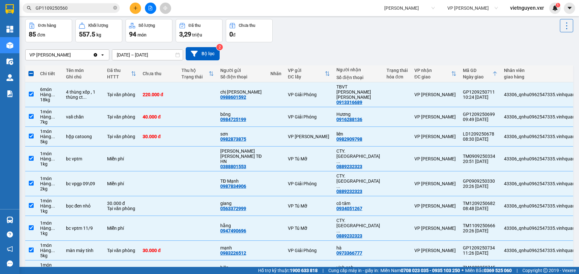
scroll to position [0, 0]
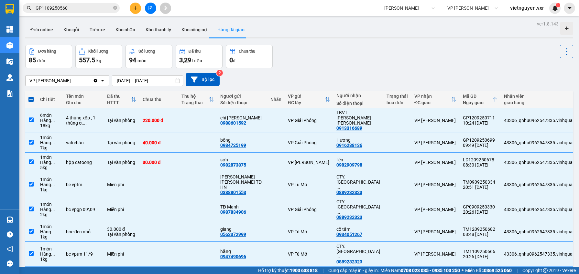
click at [560, 47] on button at bounding box center [566, 51] width 13 height 13
click at [414, 55] on div "Đơn hàng 85 đơn Khối lượng 557.5 kg Số lượng 94 món Đã thu 3,29 triệu Chưa thu …" at bounding box center [299, 56] width 548 height 23
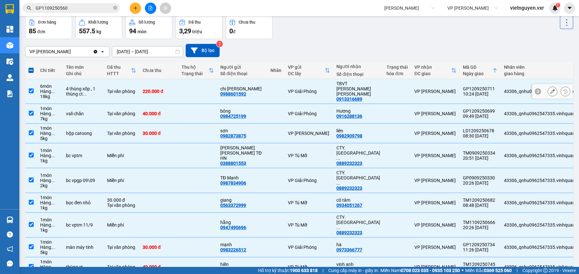
scroll to position [32, 0]
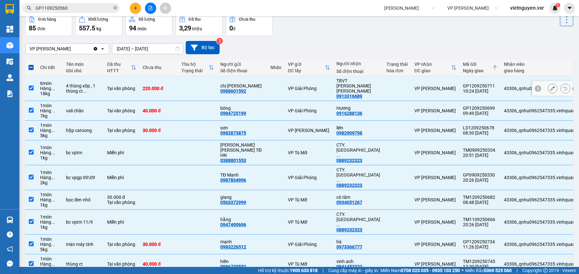
click at [504, 87] on div "43306_qnhu0962547335.vinhquang" at bounding box center [547, 88] width 87 height 5
checkbox input "false"
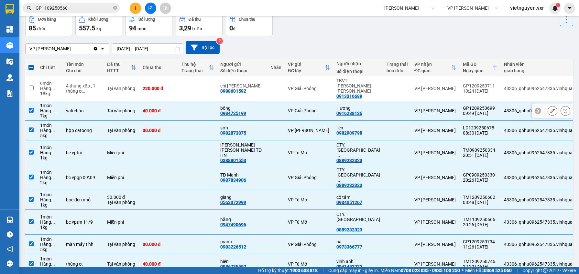
click at [500, 101] on td "43306_qnhu0962547335.vinhquang" at bounding box center [546, 111] width 93 height 20
checkbox input "false"
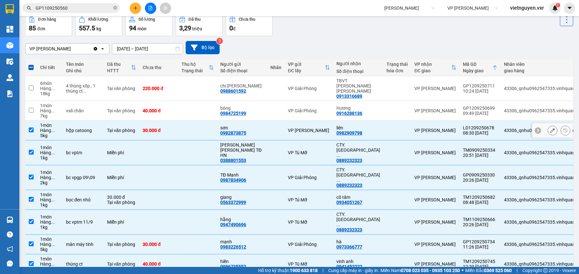
click at [500, 121] on td "43306_qnhu0962547335.vinhquang" at bounding box center [546, 131] width 93 height 20
checkbox input "false"
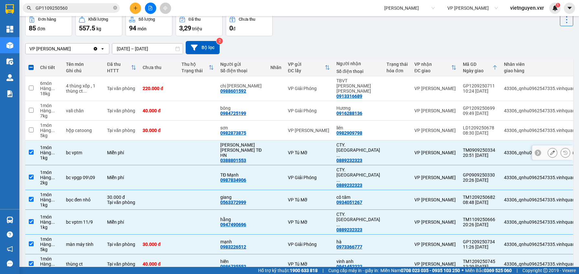
click at [500, 152] on td "43306_qnhu0962547335.vinhquang" at bounding box center [546, 153] width 93 height 25
checkbox input "false"
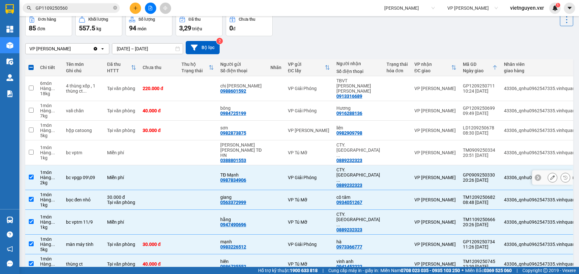
click at [500, 173] on td "43306_qnhu0962547335.vinhquang" at bounding box center [546, 178] width 93 height 25
checkbox input "false"
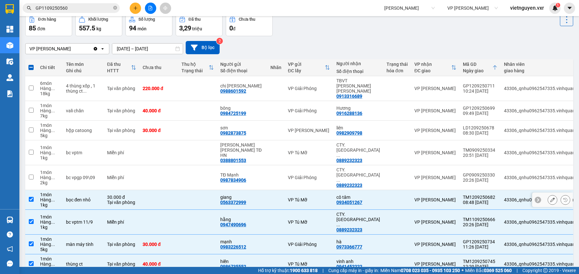
click at [500, 190] on td "43306_qnhu0962547335.vinhquang" at bounding box center [546, 200] width 93 height 20
checkbox input "false"
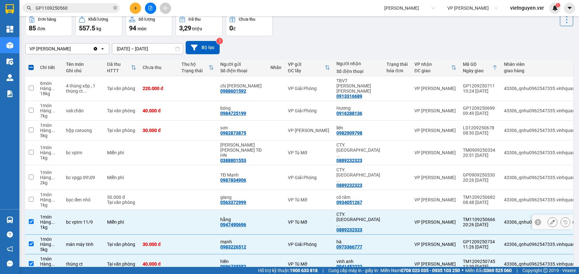
click at [500, 210] on td "43306_qnhu0962547335.vinhquang" at bounding box center [546, 222] width 93 height 25
checkbox input "false"
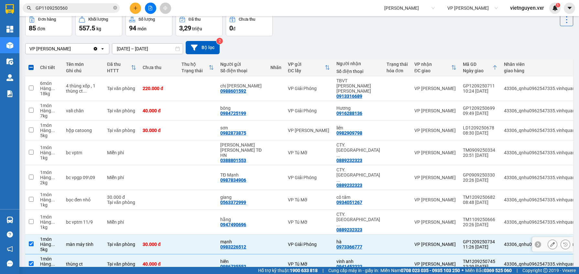
click at [504, 242] on div "43306_qnhu0962547335.vinhquang" at bounding box center [547, 244] width 87 height 5
checkbox input "false"
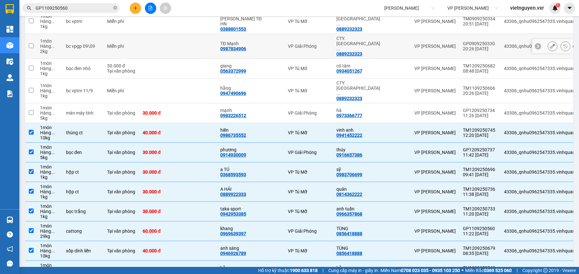
scroll to position [186, 0]
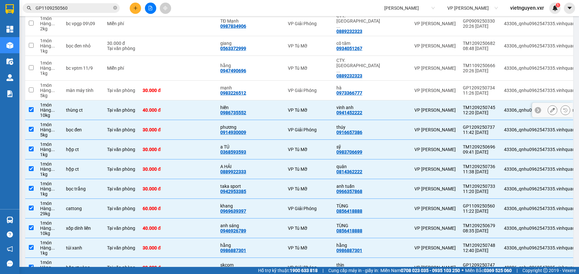
click at [500, 101] on td "43306_qnhu0962547335.vinhquang" at bounding box center [546, 111] width 93 height 20
checkbox input "false"
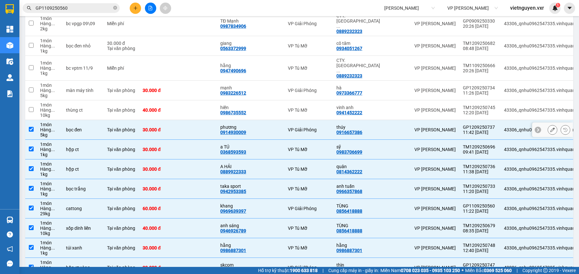
click at [504, 127] on div "43306_qnhu0962547335.vinhquang" at bounding box center [547, 129] width 87 height 5
checkbox input "false"
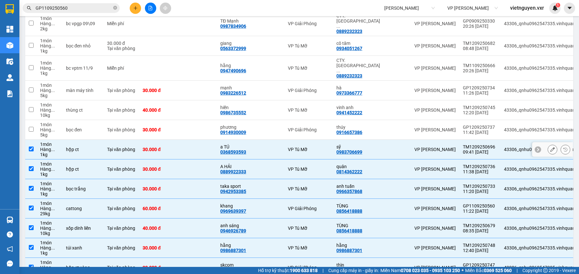
click at [504, 147] on div "43306_qnhu0962547335.vinhquang" at bounding box center [547, 149] width 87 height 5
checkbox input "false"
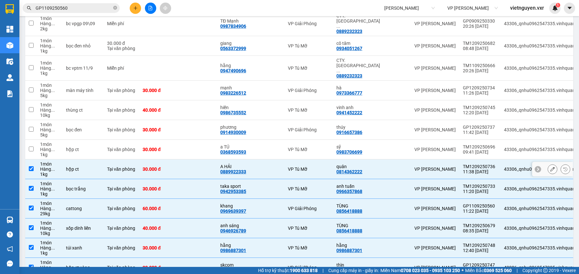
click at [504, 167] on div "43306_qnhu0962547335.vinhquang" at bounding box center [547, 169] width 87 height 5
checkbox input "false"
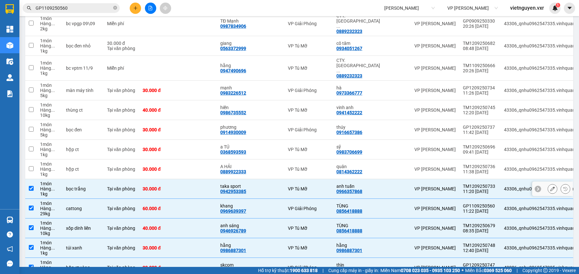
click at [500, 179] on td "43306_qnhu0962547335.vinhquang" at bounding box center [546, 189] width 93 height 20
checkbox input "false"
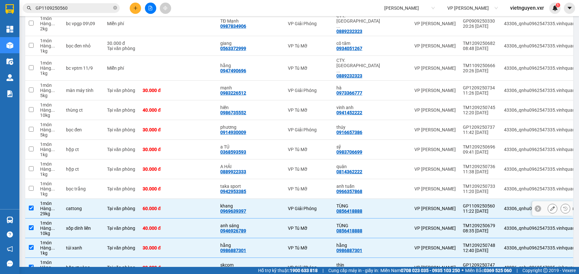
click at [504, 206] on div "43306_qnhu0962547335.vinhquang" at bounding box center [547, 208] width 87 height 5
checkbox input "false"
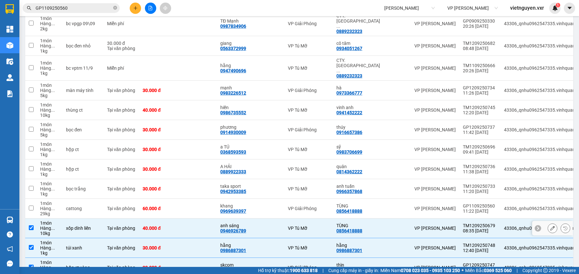
click at [504, 226] on div "43306_qnhu0962547335.vinhquang" at bounding box center [547, 228] width 87 height 5
checkbox input "false"
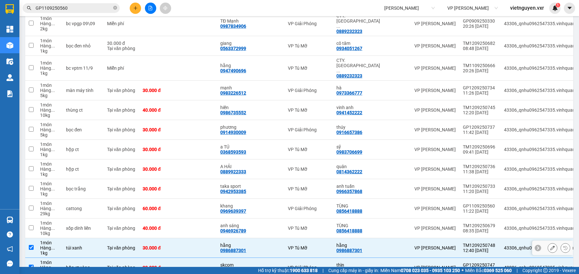
click at [504, 246] on div "43306_qnhu0962547335.vinhquang" at bounding box center [547, 248] width 87 height 5
checkbox input "false"
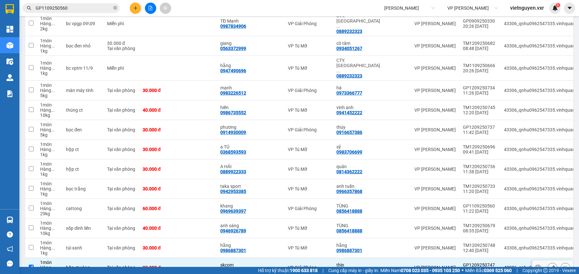
click at [500, 258] on td "43306_qnhu0962547335.vinhquang" at bounding box center [546, 268] width 93 height 20
checkbox input "false"
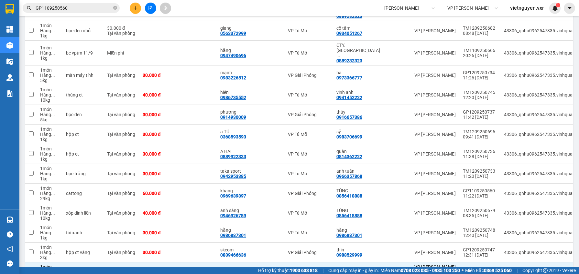
scroll to position [319, 0]
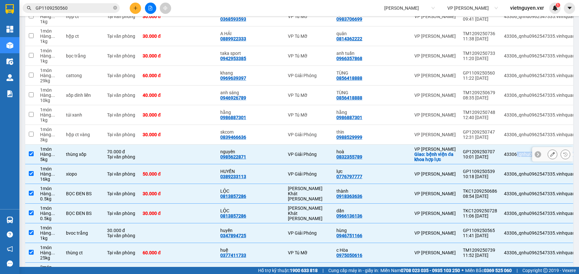
click at [500, 145] on td "43306_qnhu0962547335.vinhquang" at bounding box center [546, 155] width 93 height 20
checkbox input "false"
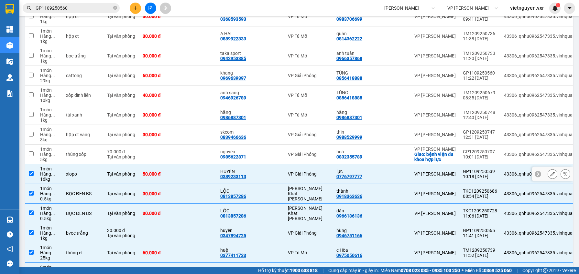
click at [500, 165] on td "43306_qnhu0962547335.vinhquang" at bounding box center [546, 175] width 93 height 20
checkbox input "false"
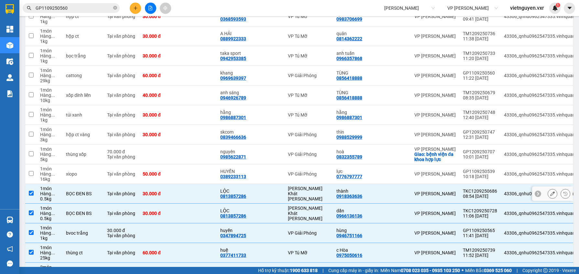
click at [504, 191] on div "43306_qnhu0962547335.vinhquang" at bounding box center [547, 193] width 87 height 5
checkbox input "false"
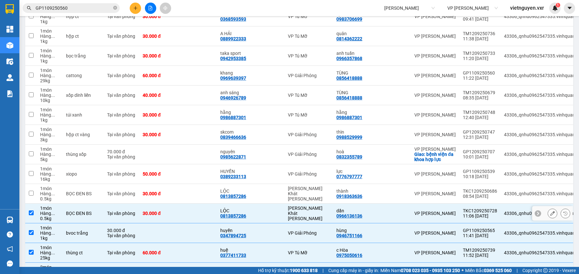
click at [504, 211] on div "43306_qnhu0962547335.vinhquang" at bounding box center [547, 213] width 87 height 5
checkbox input "false"
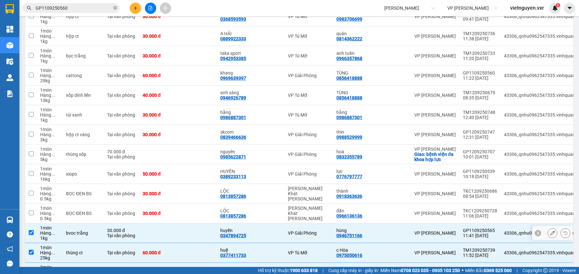
click at [504, 231] on div "43306_qnhu0962547335.vinhquang" at bounding box center [547, 233] width 87 height 5
checkbox input "false"
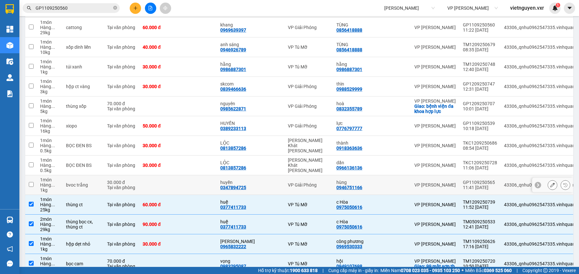
scroll to position [370, 0]
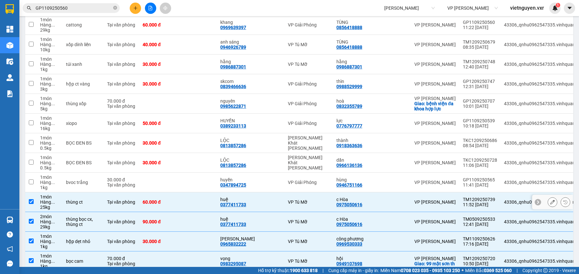
click at [504, 200] on div "43306_qnhu0962547335.vinhquang" at bounding box center [547, 202] width 87 height 5
checkbox input "false"
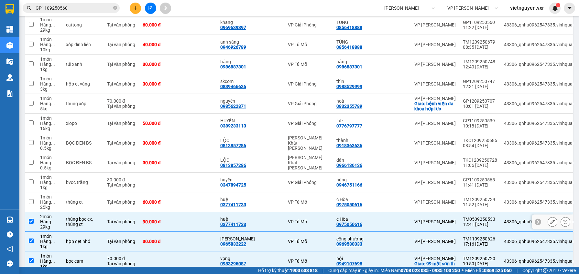
click at [500, 212] on td "43306_qnhu0962547335.vinhquang" at bounding box center [546, 222] width 93 height 20
checkbox input "false"
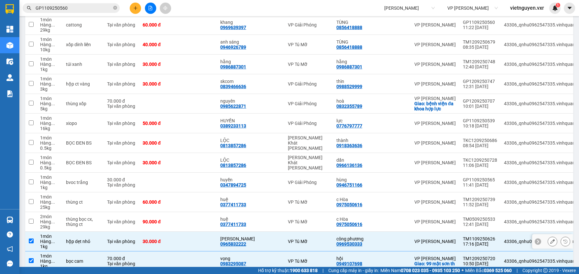
click at [465, 232] on td "TM1109250626 17:16 11/09" at bounding box center [479, 242] width 41 height 20
checkbox input "false"
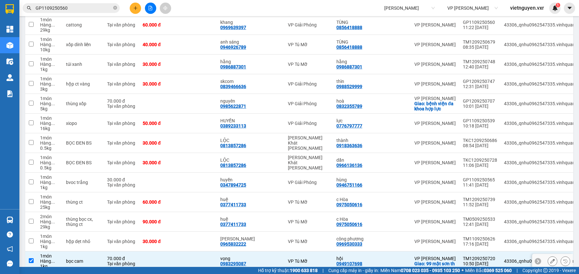
click at [463, 252] on td "TM1209250720 10:50 12/09" at bounding box center [479, 262] width 41 height 20
checkbox input "false"
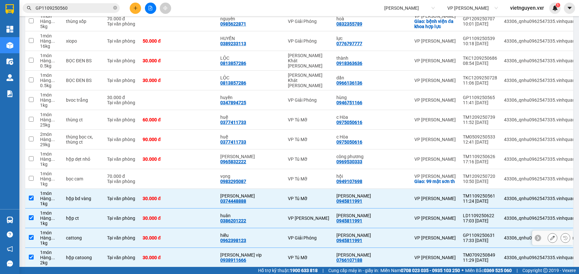
scroll to position [505, 0]
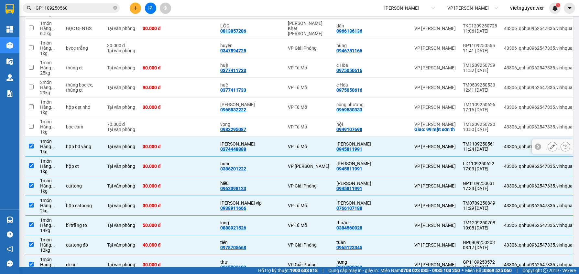
click at [500, 143] on td "43306_qnhu0962547335.vinhquang" at bounding box center [546, 147] width 93 height 20
checkbox input "false"
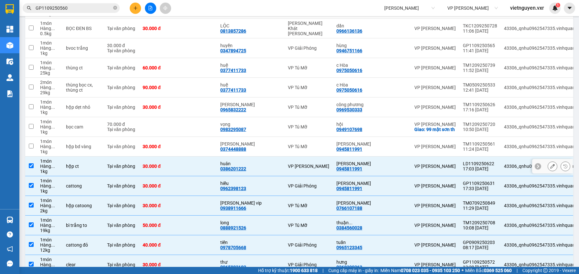
click at [504, 164] on div "43306_qnhu0962547335.vinhquang" at bounding box center [547, 166] width 87 height 5
checkbox input "false"
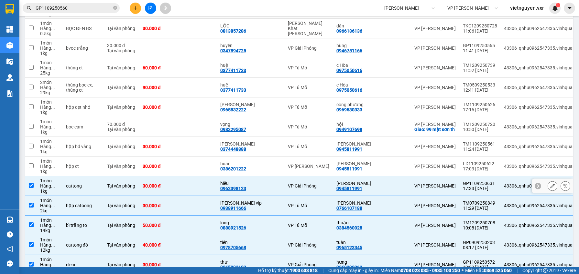
click at [500, 177] on td "43306_qnhu0962547335.vinhquang" at bounding box center [546, 187] width 93 height 20
checkbox input "false"
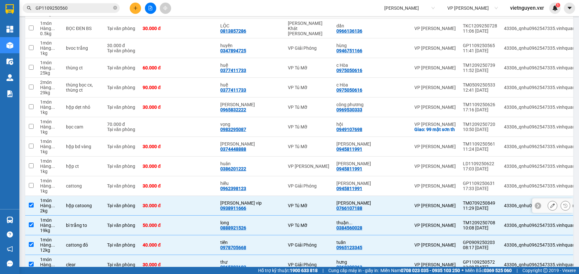
click at [500, 201] on td "43306_qnhu0962547335.vinhquang" at bounding box center [546, 206] width 93 height 20
checkbox input "false"
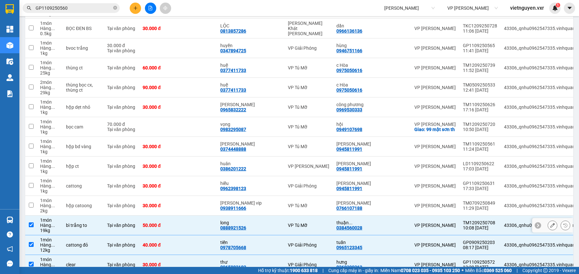
click at [500, 224] on td "43306_qnhu0962547335.vinhquang" at bounding box center [546, 226] width 93 height 20
checkbox input "false"
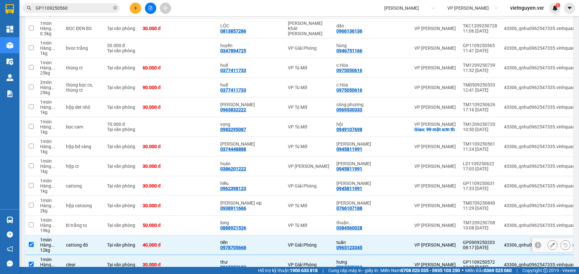
click at [504, 243] on div "43306_qnhu0962547335.vinhquang" at bounding box center [547, 245] width 87 height 5
checkbox input "false"
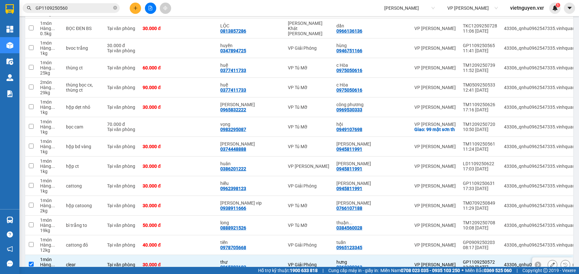
click at [504, 263] on div "43306_qnhu0962547335.vinhquang" at bounding box center [547, 265] width 87 height 5
checkbox input "false"
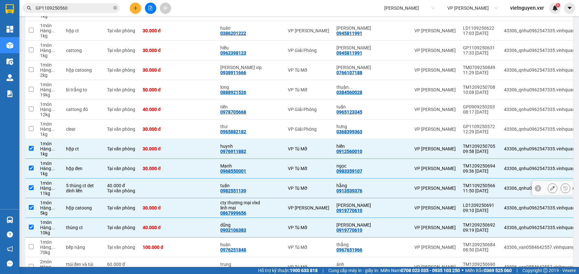
scroll to position [655, 0]
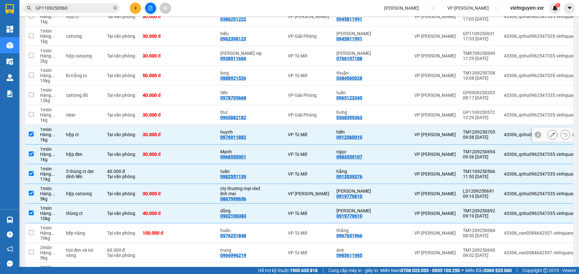
click at [500, 130] on td "43306_qnhu0962547335.vinhquang" at bounding box center [546, 135] width 93 height 20
checkbox input "false"
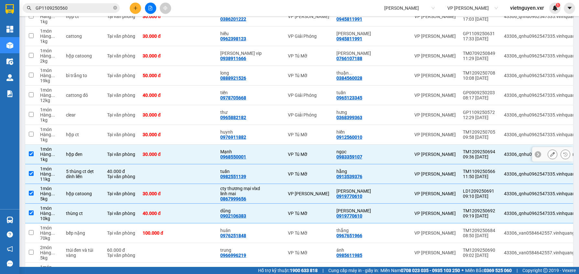
click at [500, 145] on td "43306_qnhu0962547335.vinhquang" at bounding box center [546, 155] width 93 height 20
checkbox input "false"
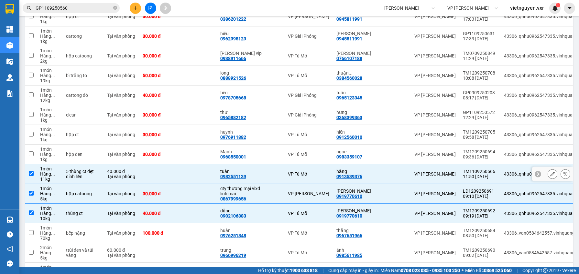
click at [500, 171] on td "43306_qnhu0962547335.vinhquang" at bounding box center [546, 175] width 93 height 20
checkbox input "false"
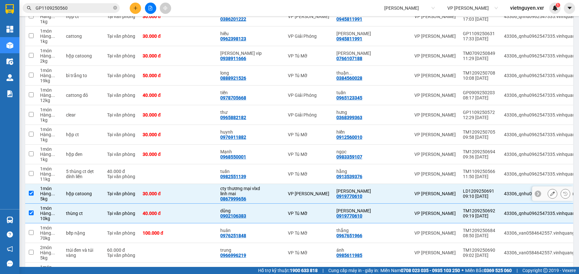
click at [500, 184] on td "43306_qnhu0962547335.vinhquang" at bounding box center [546, 194] width 93 height 20
checkbox input "false"
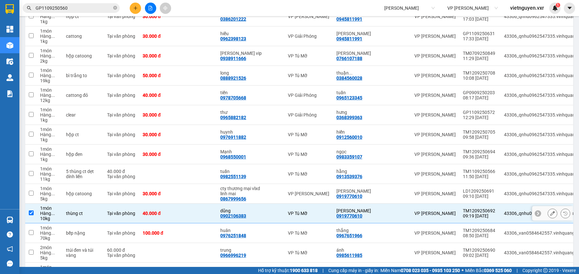
click at [504, 211] on div "43306_qnhu0962547335.vinhquang" at bounding box center [547, 213] width 87 height 5
checkbox input "false"
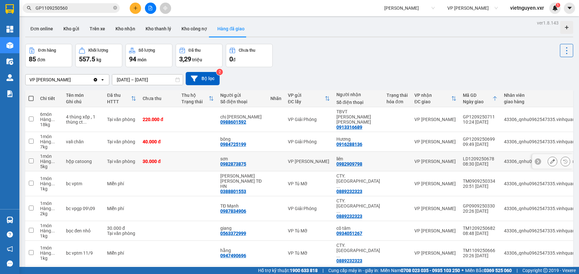
scroll to position [0, 0]
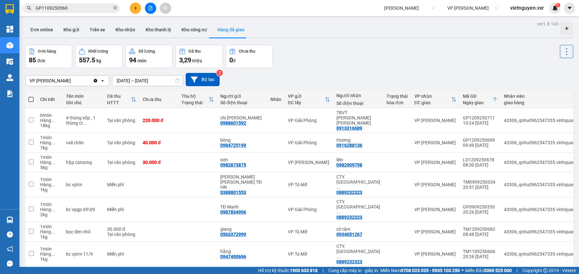
click at [140, 80] on input "12/09/2025 – 12/09/2025" at bounding box center [147, 81] width 70 height 10
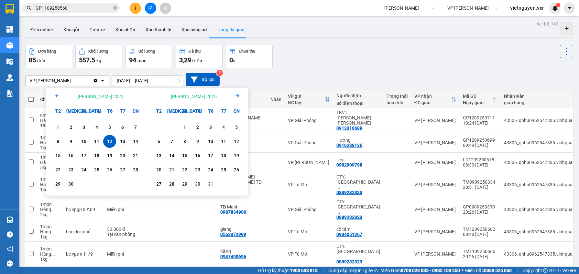
click at [108, 142] on div "12" at bounding box center [109, 142] width 9 height 8
type input "12/09/2025 – 12/09/2025"
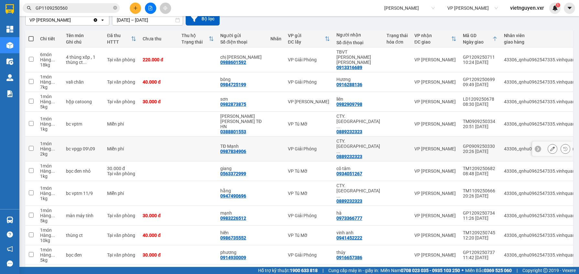
scroll to position [60, 0]
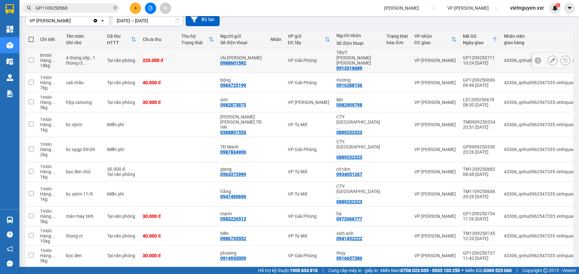
click at [504, 58] on div "43306_qnhu0962547335.vinhquang" at bounding box center [547, 60] width 87 height 5
checkbox input "true"
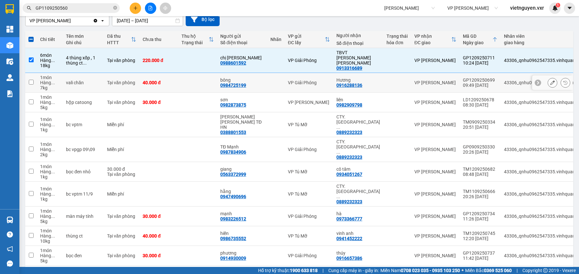
click at [500, 73] on td "43306_qnhu0962547335.vinhquang" at bounding box center [546, 83] width 93 height 20
checkbox input "true"
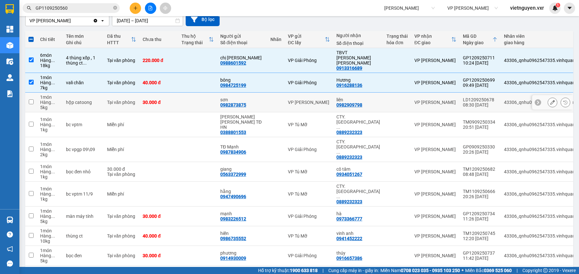
click at [504, 100] on div "43306_qnhu0962547335.vinhquang" at bounding box center [547, 102] width 87 height 5
checkbox input "true"
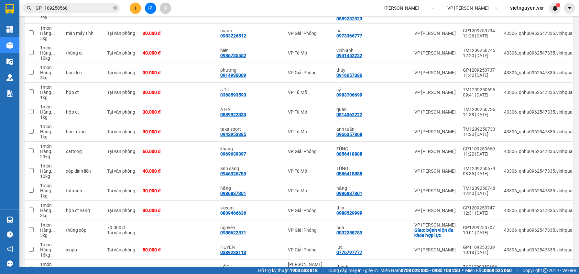
scroll to position [0, 0]
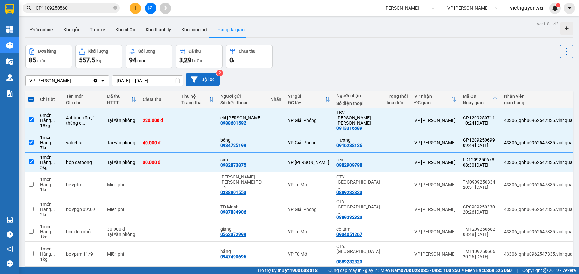
click at [206, 78] on button "Bộ lọc" at bounding box center [203, 79] width 34 height 13
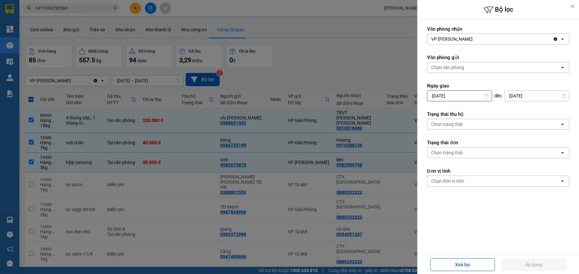
click at [461, 95] on input "12/09/2025" at bounding box center [459, 96] width 64 height 10
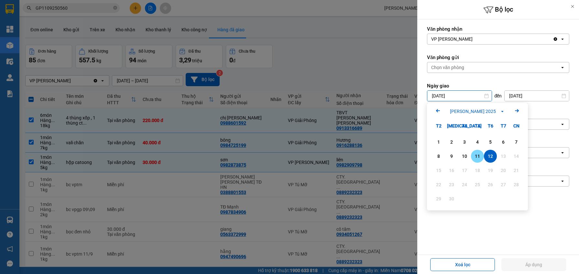
click at [474, 154] on div "11" at bounding box center [477, 157] width 9 height 8
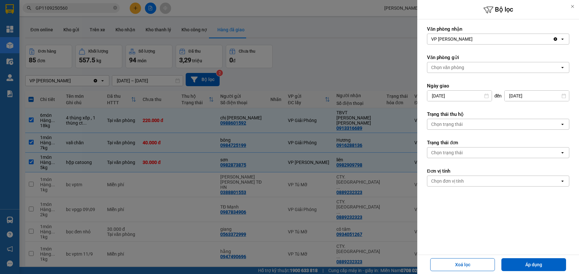
click at [466, 92] on input "11/09/2025" at bounding box center [459, 96] width 64 height 10
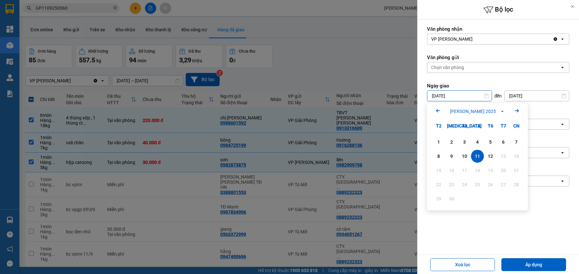
click at [484, 154] on div "12" at bounding box center [490, 156] width 13 height 13
type input "12/09/2025"
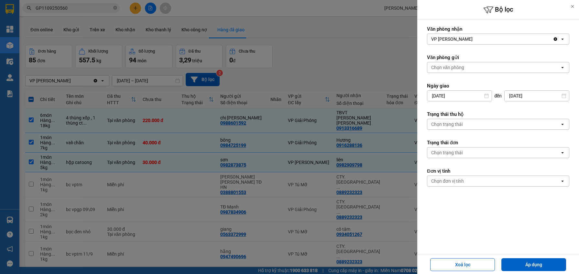
click at [447, 156] on div "Chọn trạng thái" at bounding box center [493, 153] width 133 height 10
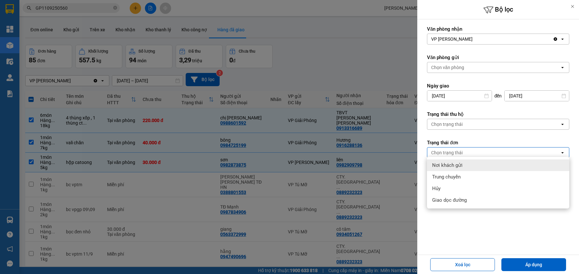
click at [490, 140] on label "Trạng thái đơn" at bounding box center [498, 143] width 142 height 6
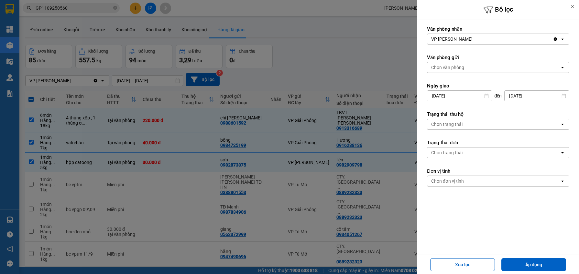
click at [532, 257] on div "Xoá lọc Áp dụng" at bounding box center [498, 265] width 158 height 16
click at [530, 263] on button "Áp dụng" at bounding box center [533, 265] width 65 height 13
checkbox input "false"
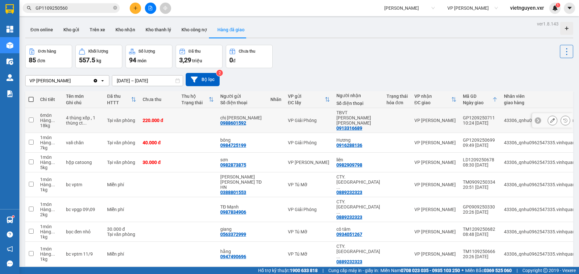
click at [500, 122] on td "43306_qnhu0962547335.vinhquang" at bounding box center [546, 120] width 93 height 25
checkbox input "true"
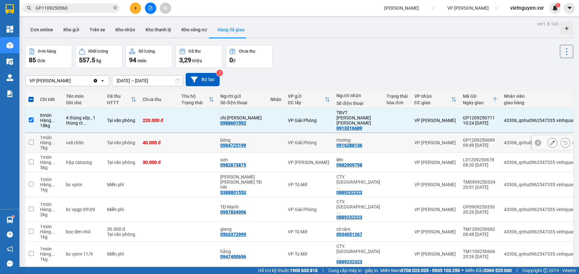
click at [504, 140] on div "43306_qnhu0962547335.vinhquang" at bounding box center [547, 142] width 87 height 5
checkbox input "true"
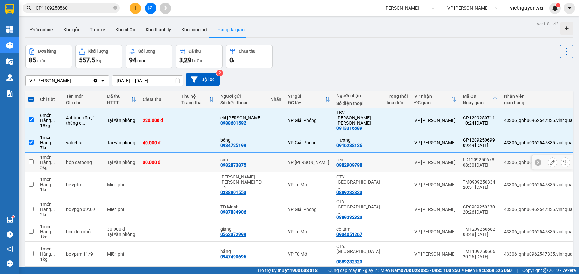
click at [504, 160] on div "43306_qnhu0962547335.vinhquang" at bounding box center [547, 162] width 87 height 5
checkbox input "true"
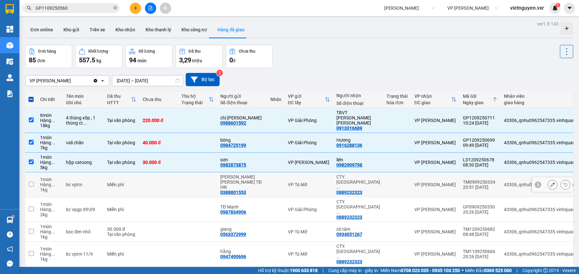
click at [504, 182] on div "43306_qnhu0962547335.vinhquang" at bounding box center [547, 184] width 87 height 5
checkbox input "true"
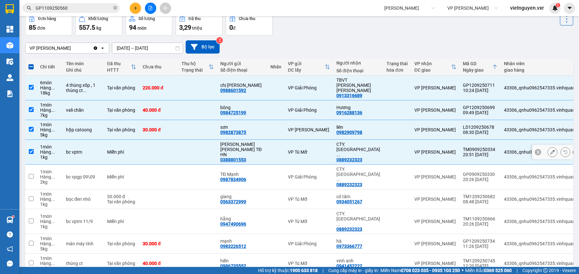
scroll to position [35, 0]
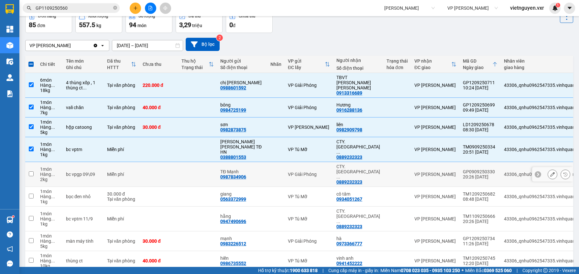
click at [500, 166] on td "43306_qnhu0962547335.vinhquang" at bounding box center [546, 174] width 93 height 25
checkbox input "true"
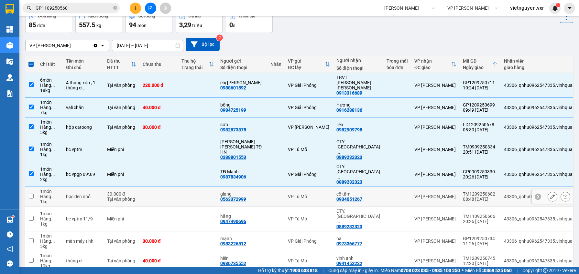
click at [500, 187] on td "43306_qnhu0962547335.vinhquang" at bounding box center [546, 197] width 93 height 20
checkbox input "true"
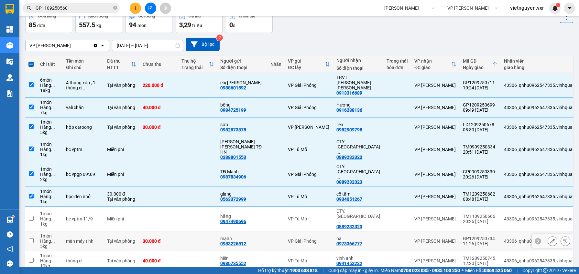
click at [504, 239] on div "43306_qnhu0962547335.vinhquang" at bounding box center [547, 241] width 87 height 5
checkbox input "true"
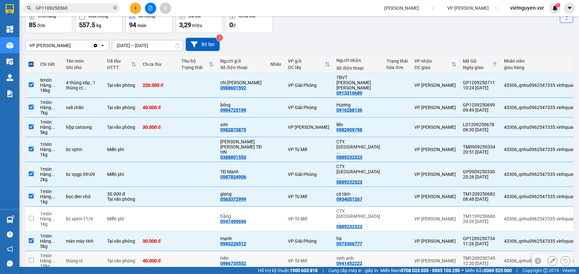
click at [504, 259] on div "43306_qnhu0962547335.vinhquang" at bounding box center [547, 261] width 87 height 5
checkbox input "true"
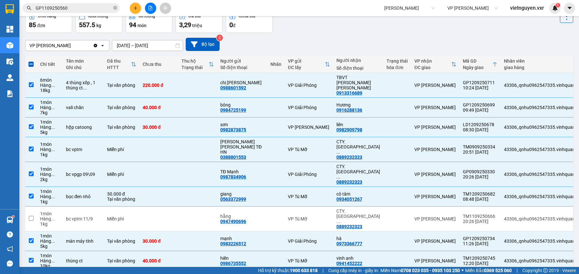
checkbox input "true"
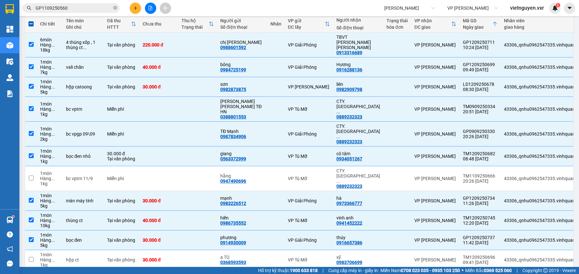
scroll to position [78, 0]
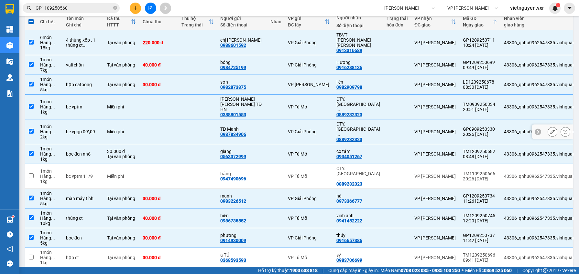
click at [504, 129] on div "43306_qnhu0962547335.vinhquang" at bounding box center [547, 131] width 87 height 5
checkbox input "false"
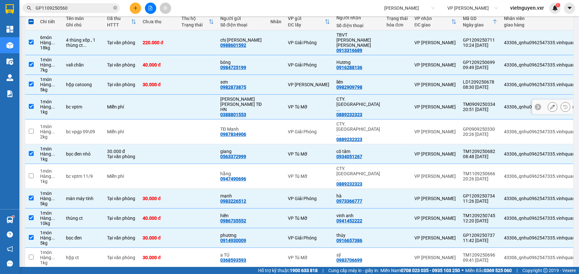
click at [504, 104] on div "43306_qnhu0962547335.vinhquang" at bounding box center [547, 106] width 87 height 5
checkbox input "false"
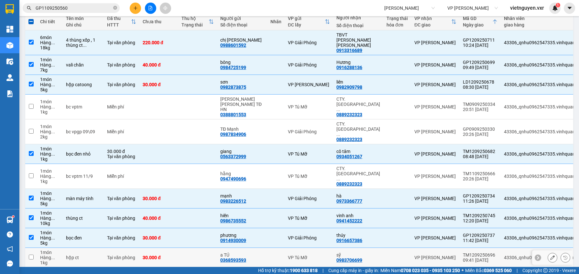
click at [504, 255] on div "43306_qnhu0962547335.vinhquang" at bounding box center [547, 257] width 87 height 5
checkbox input "true"
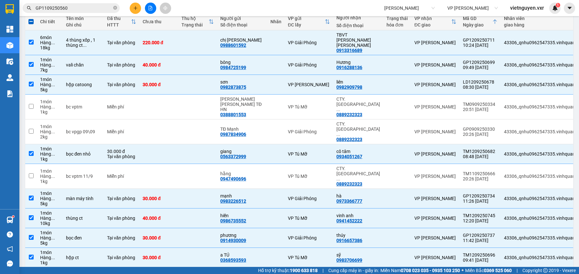
click at [504, 274] on div "43306_qnhu0962547335.vinhquang" at bounding box center [547, 277] width 87 height 5
checkbox input "true"
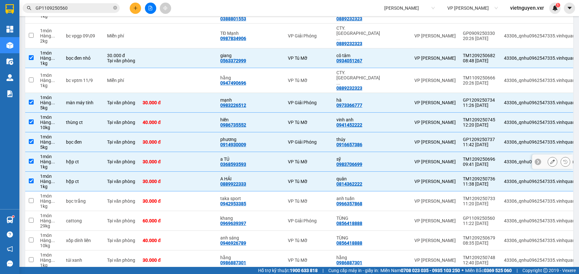
scroll to position [183, 0]
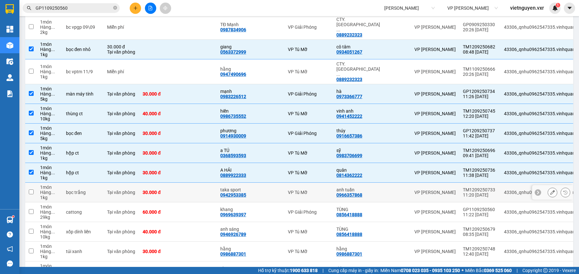
click at [500, 183] on td "43306_qnhu0962547335.vinhquang" at bounding box center [546, 193] width 93 height 20
checkbox input "true"
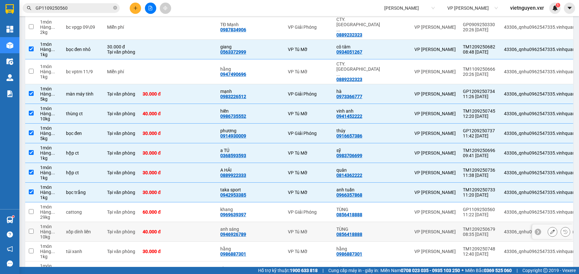
click at [504, 230] on div "43306_qnhu0962547335.vinhquang" at bounding box center [547, 232] width 87 height 5
checkbox input "true"
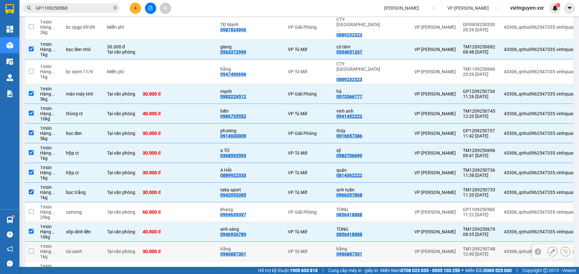
click at [504, 249] on div "43306_qnhu0962547335.vinhquang" at bounding box center [547, 251] width 87 height 5
checkbox input "true"
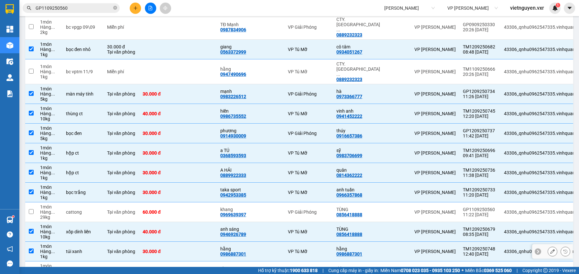
click at [500, 262] on td "43306_qnhu0962547335.vinhquang" at bounding box center [546, 272] width 93 height 20
checkbox input "true"
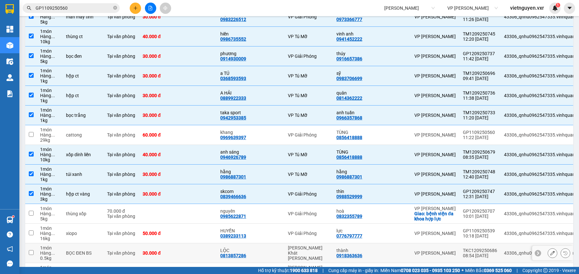
scroll to position [301, 0]
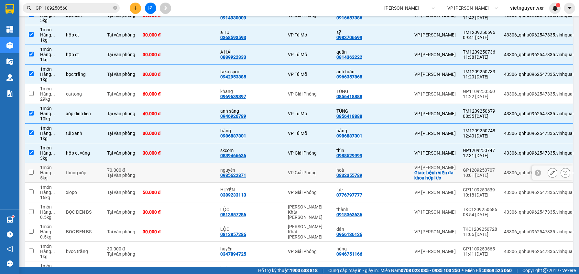
click at [504, 170] on div "43306_qnhu0962547335.vinhquang" at bounding box center [547, 172] width 87 height 5
checkbox input "true"
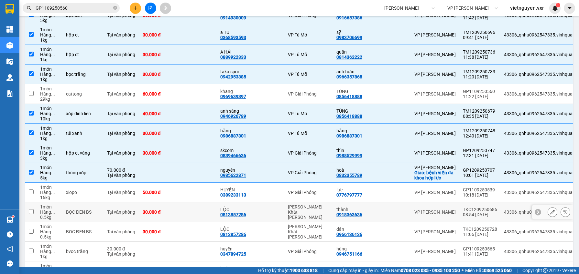
click at [500, 203] on td "43306_qnhu0962547335.vinhquang" at bounding box center [546, 213] width 93 height 20
checkbox input "true"
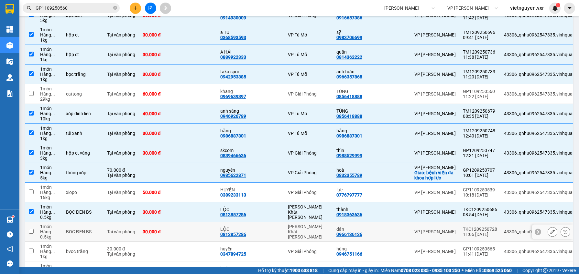
click at [504, 230] on div "43306_qnhu0962547335.vinhquang" at bounding box center [547, 232] width 87 height 5
checkbox input "true"
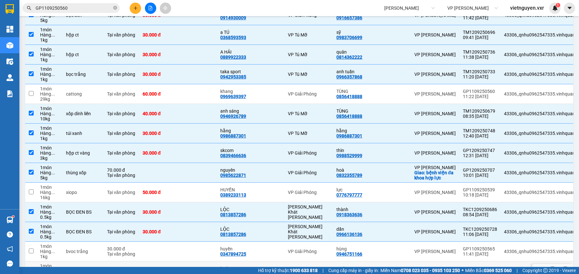
click at [500, 262] on td "43306_qnhu0962547335.vinhquang" at bounding box center [546, 272] width 93 height 20
checkbox input "true"
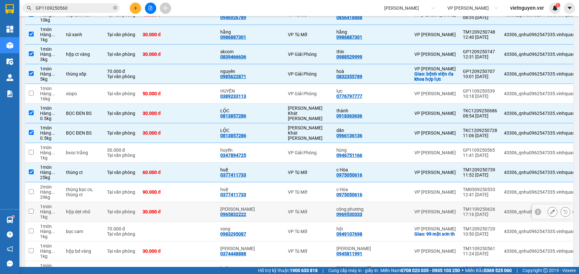
scroll to position [431, 0]
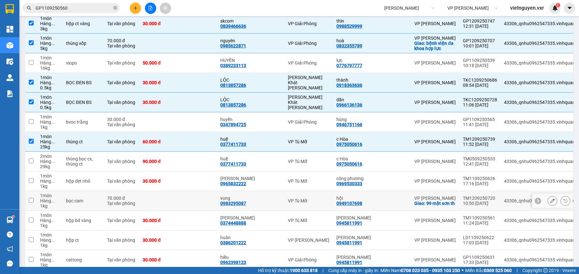
click at [500, 193] on td "43306_qnhu0962547335.vinhquang" at bounding box center [546, 201] width 93 height 20
checkbox input "true"
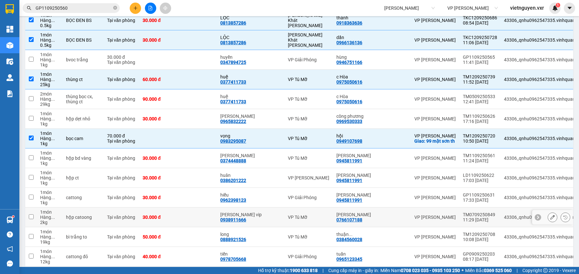
scroll to position [516, 0]
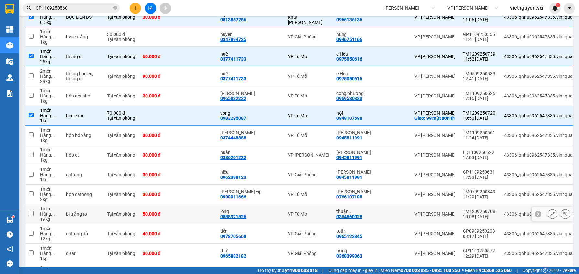
click at [504, 212] on div "43306_qnhu0962547335.vinhquang" at bounding box center [547, 214] width 87 height 5
checkbox input "true"
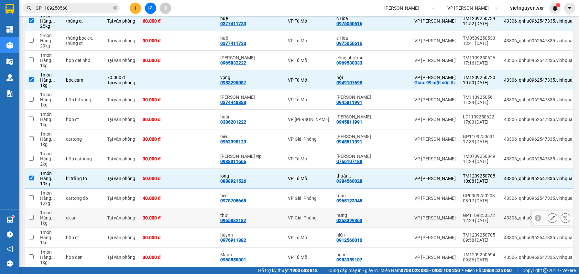
scroll to position [563, 0]
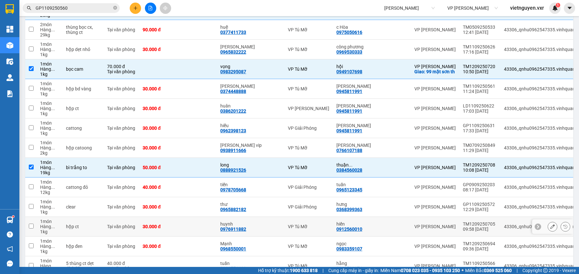
click at [504, 224] on div "43306_qnhu0962547335.vinhquang" at bounding box center [547, 226] width 87 height 5
checkbox input "true"
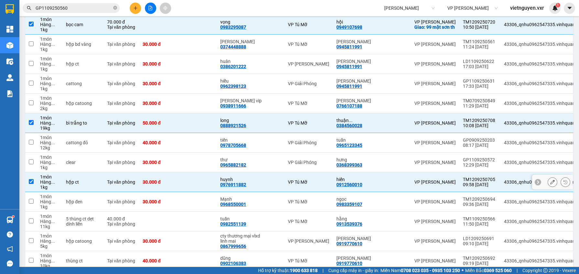
scroll to position [619, 0]
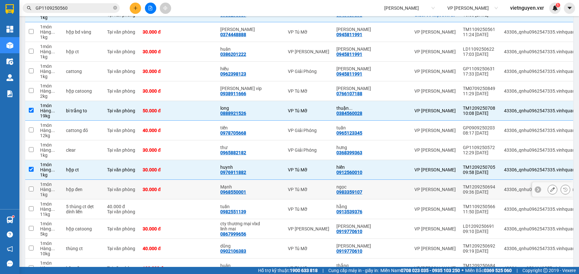
click at [504, 187] on div "43306_qnhu0962547335.vinhquang" at bounding box center [547, 189] width 87 height 5
checkbox input "true"
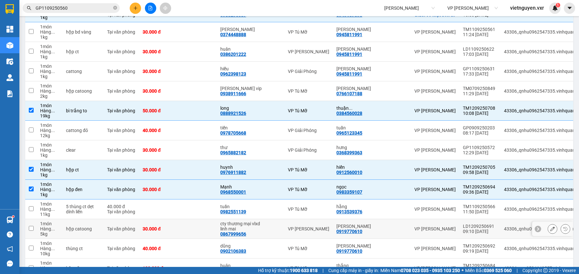
click at [500, 225] on td "43306_qnhu0962547335.vinhquang" at bounding box center [546, 230] width 93 height 20
checkbox input "true"
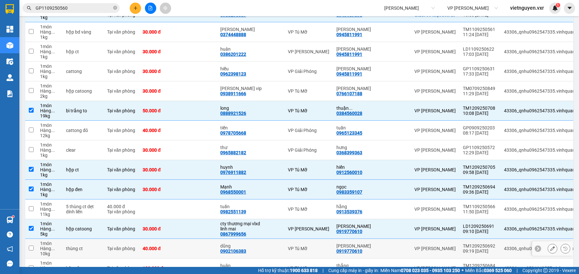
click at [500, 247] on td "43306_qnhu0962547335.vinhquang" at bounding box center [546, 249] width 93 height 20
checkbox input "true"
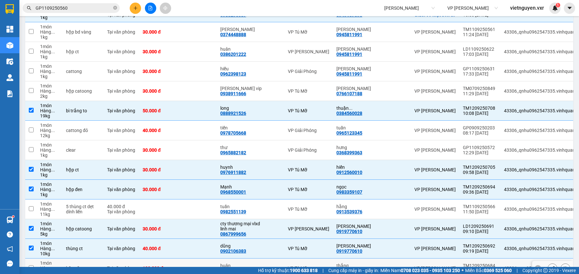
click at [500, 259] on td "43306_van0584642557.vinhquang" at bounding box center [546, 269] width 93 height 20
checkbox input "true"
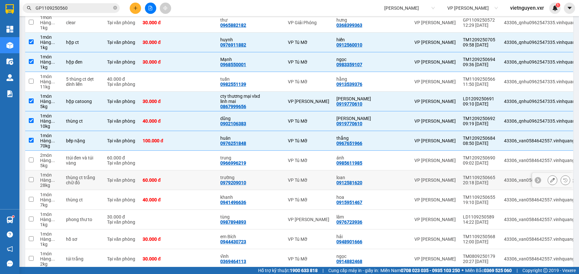
scroll to position [762, 0]
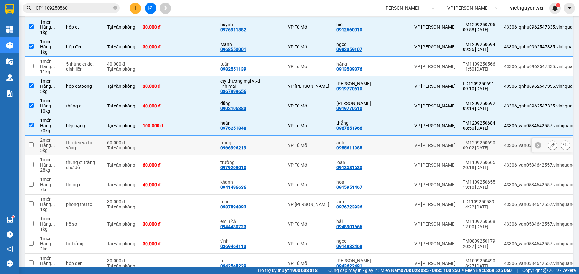
click at [504, 143] on div "43306_van0584642557.vinhquang" at bounding box center [547, 145] width 87 height 5
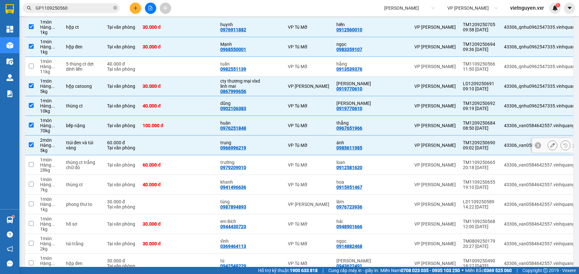
click at [504, 143] on div "43306_van0584642557.vinhquang" at bounding box center [547, 145] width 87 height 5
checkbox input "false"
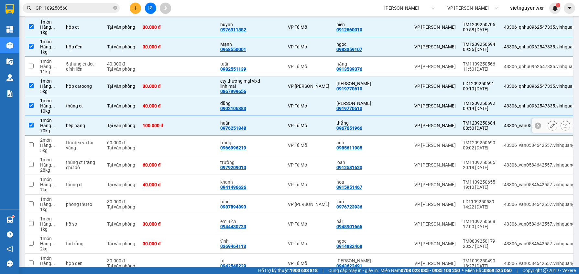
click at [504, 123] on div "43306_van0584642557.vinhquang" at bounding box center [547, 125] width 87 height 5
checkbox input "false"
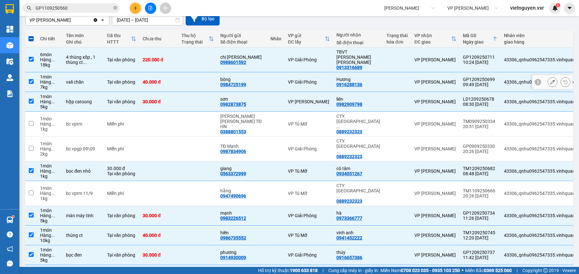
scroll to position [0, 0]
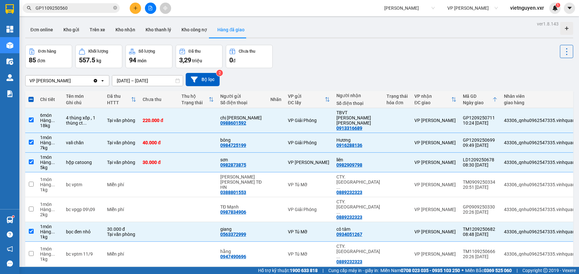
click at [302, 75] on div "VP LÊ HỒNG PHONG Clear value open 12/09/2025 – 12/09/2025 Press the down arrow …" at bounding box center [299, 79] width 548 height 13
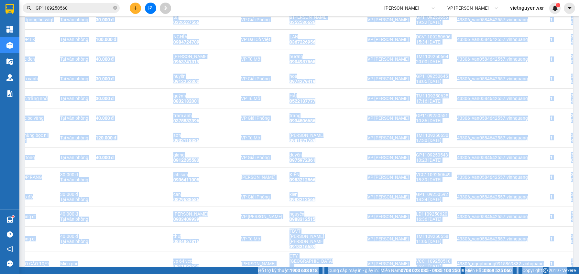
scroll to position [1552, 0]
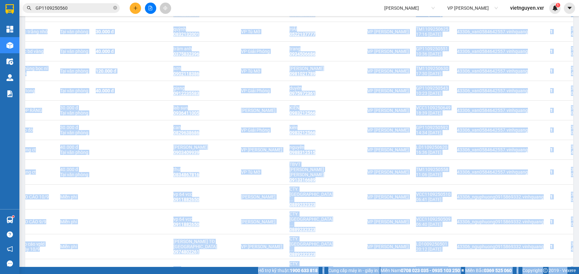
drag, startPoint x: 25, startPoint y: 91, endPoint x: 580, endPoint y: 287, distance: 588.8
click at [578, 274] on html "Kết quả tìm kiếm ( 1 ) Bộ lọc Mã ĐH Trạng thái Món hàng Thu hộ Tổng cước Chưa c…" at bounding box center [289, 137] width 579 height 274
copy section "Chi tiết Tên món Ghi chú Đã thu HTTT Chưa thu Thu hộ Trạng thái Người gửi Số đi…"
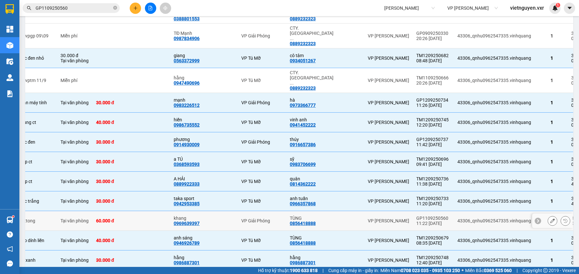
scroll to position [0, 0]
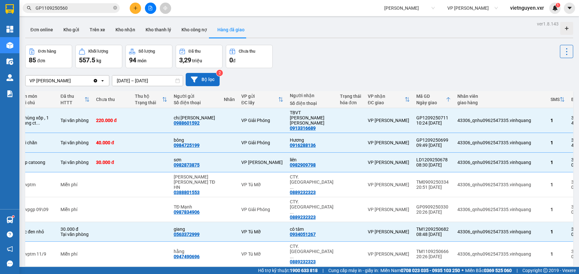
click at [198, 78] on button "Bộ lọc" at bounding box center [203, 79] width 34 height 13
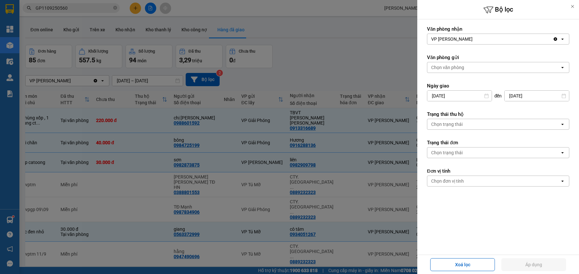
click at [364, 78] on div at bounding box center [289, 137] width 579 height 274
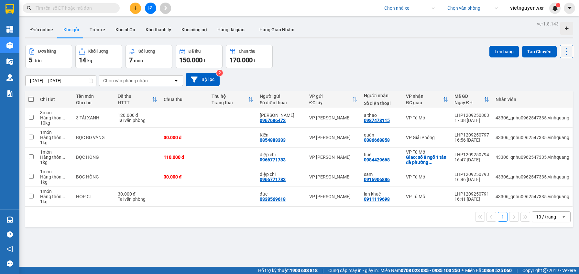
click at [391, 11] on input "search" at bounding box center [407, 8] width 46 height 10
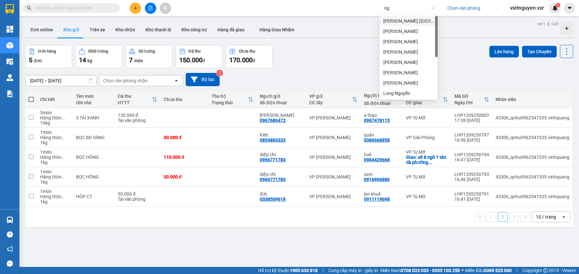
type input "n"
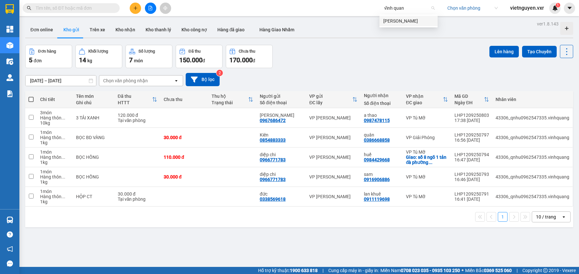
type input "vĩnh quang"
click at [400, 21] on div "[PERSON_NAME]" at bounding box center [408, 20] width 50 height 7
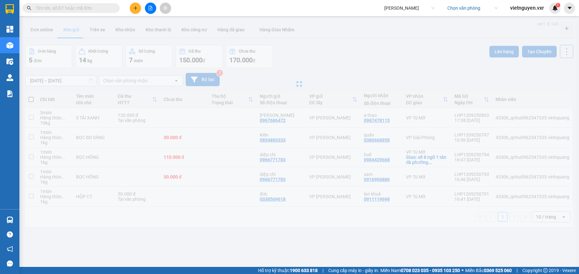
click at [469, 9] on input "search" at bounding box center [470, 8] width 46 height 10
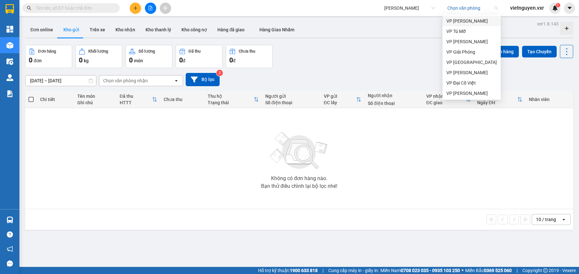
click at [465, 18] on div "VP [PERSON_NAME]" at bounding box center [471, 20] width 50 height 7
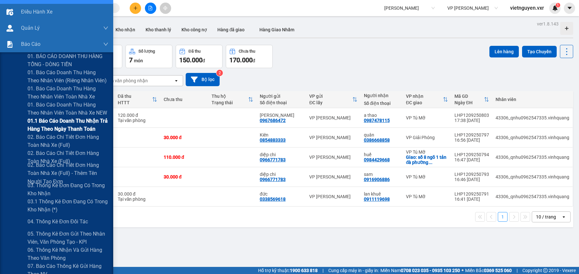
scroll to position [56, 0]
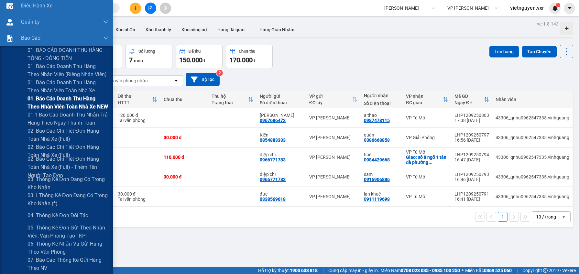
click at [55, 95] on span "01. Báo cáo doanh thu hàng theo nhân viên toàn nhà xe NEW" at bounding box center [67, 103] width 81 height 16
